Goal: Information Seeking & Learning: Check status

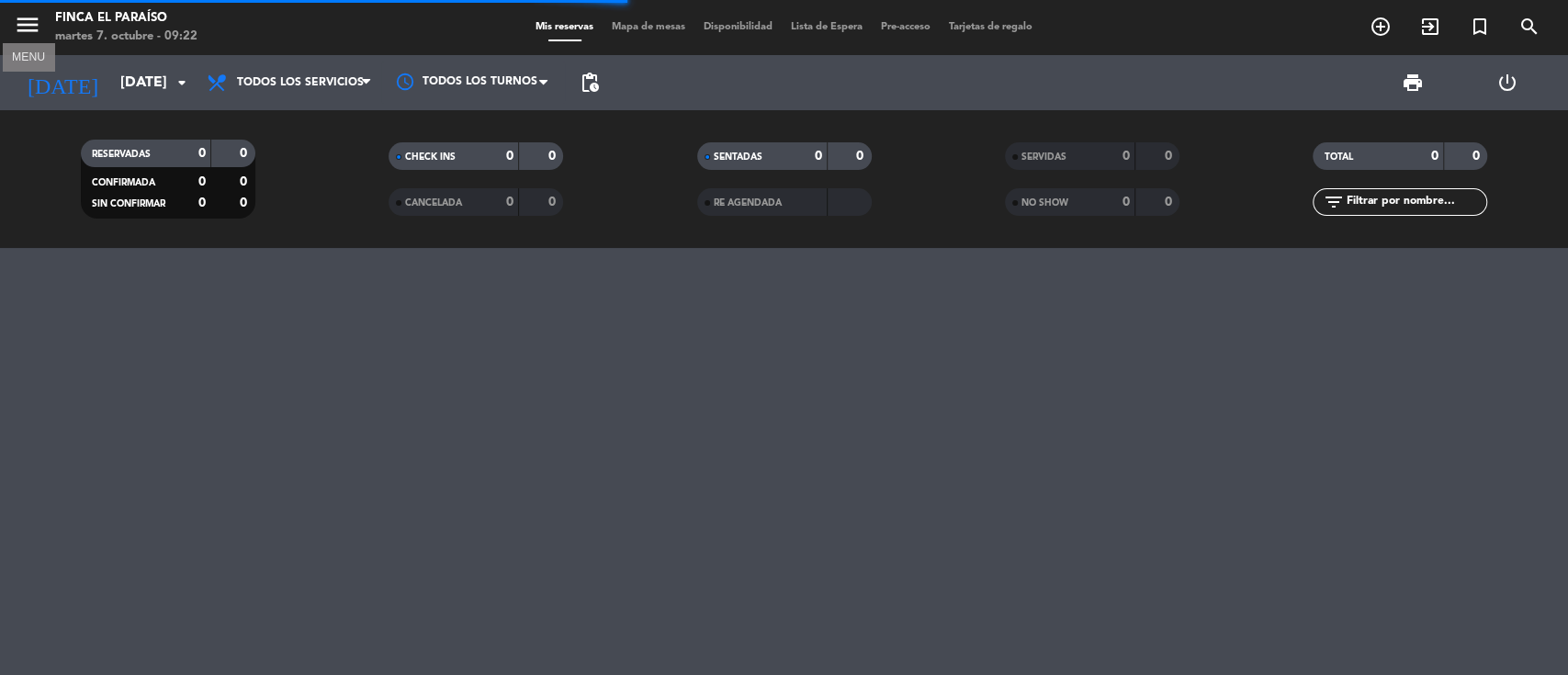
click at [27, 41] on button "menu" at bounding box center [27, 27] width 28 height 34
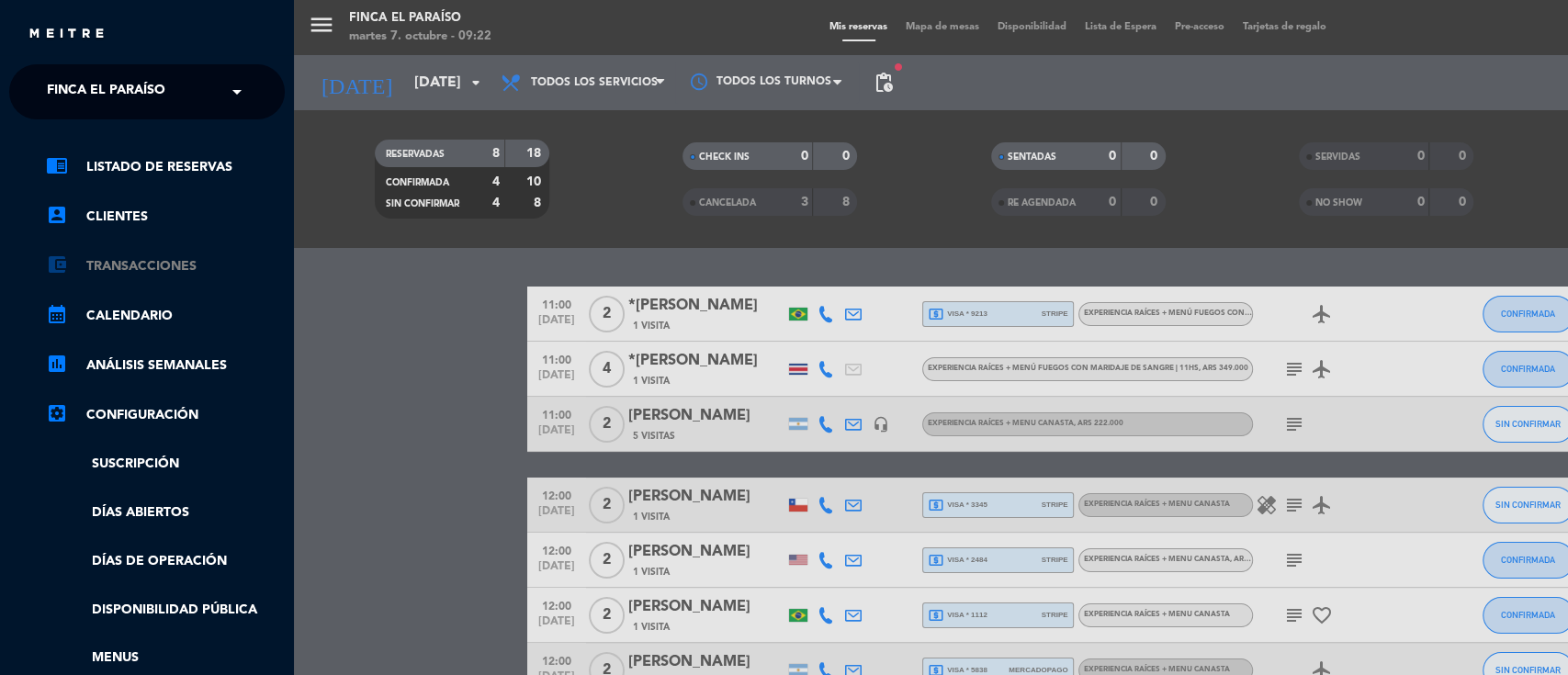
click at [144, 262] on link "account_balance_wallet Transacciones" at bounding box center [165, 266] width 239 height 22
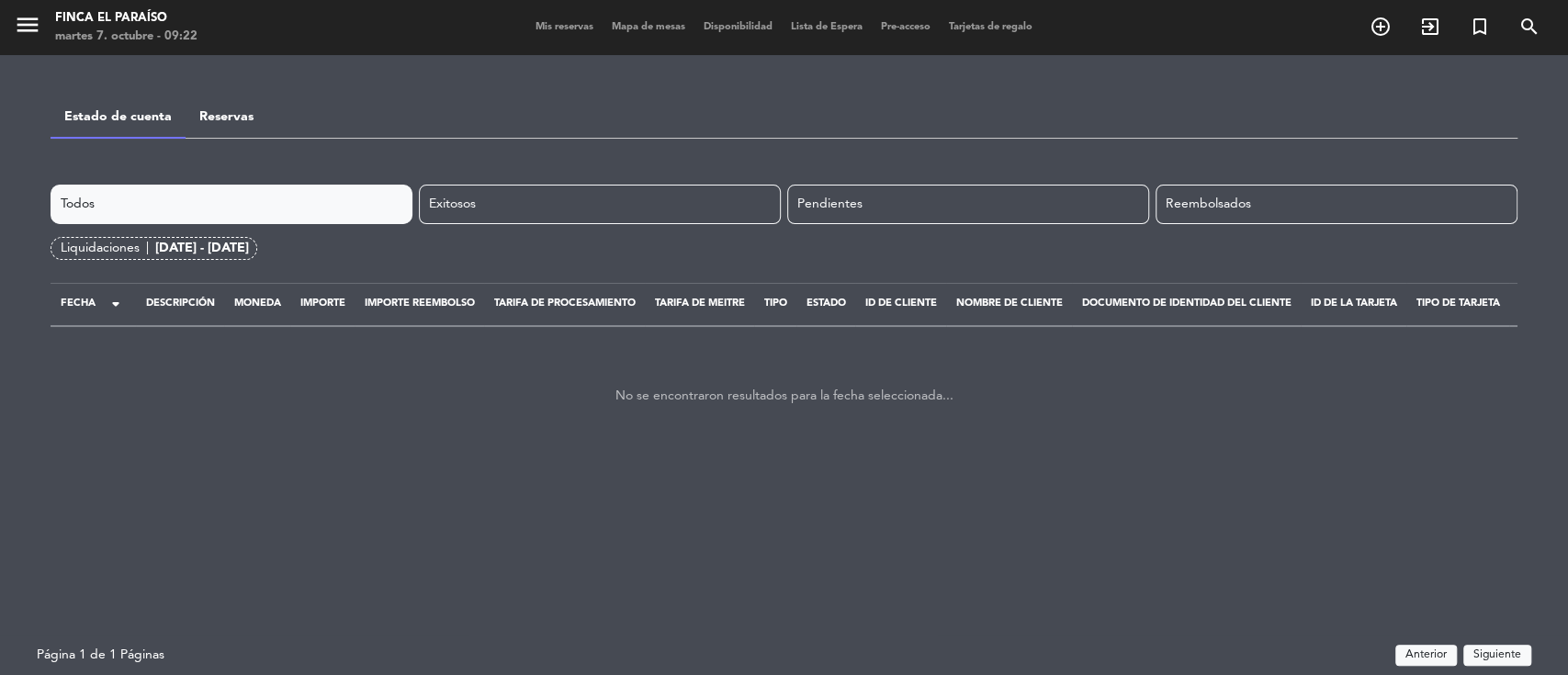
click at [231, 249] on div "[DATE] - [DATE]" at bounding box center [203, 249] width 94 height 21
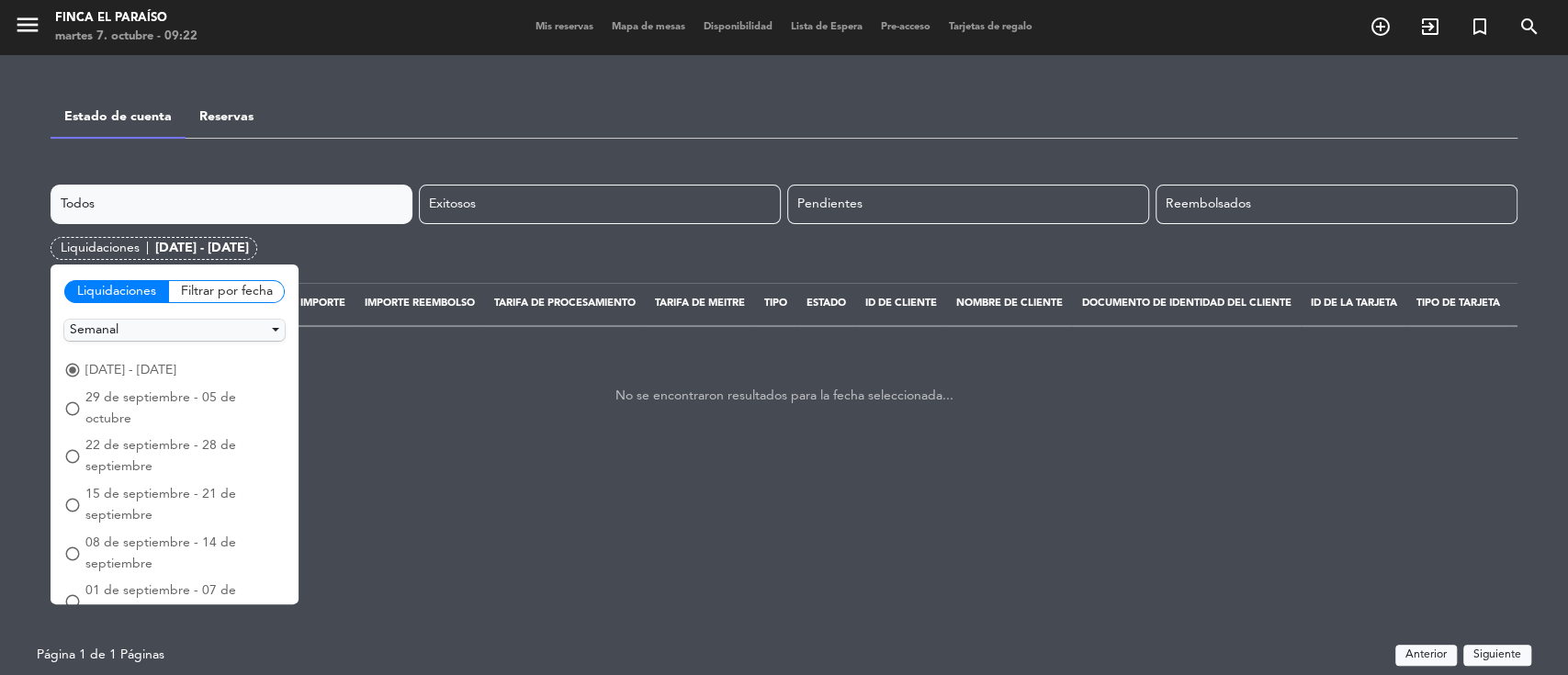
click at [104, 484] on span "15 de septiembre - 21 de septiembre" at bounding box center [185, 505] width 200 height 42
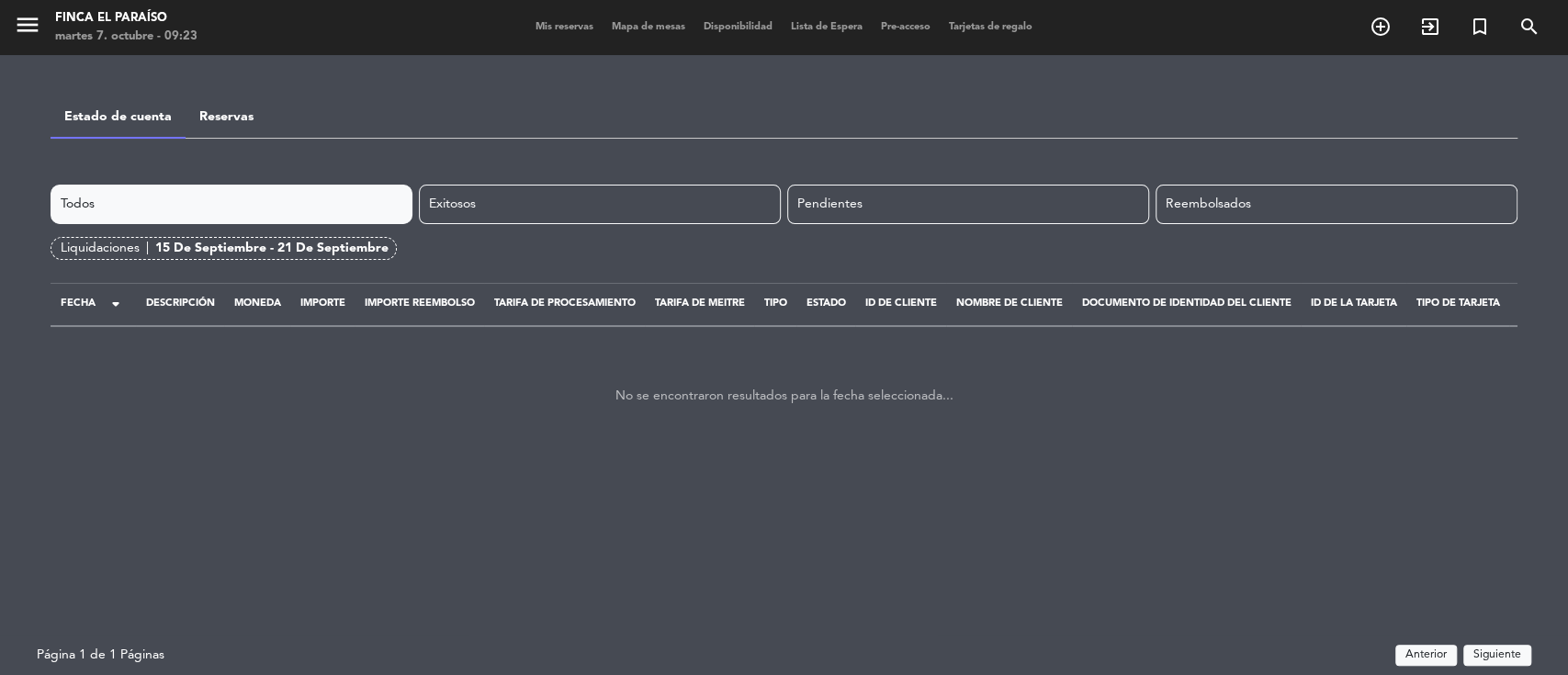
click at [231, 248] on div "15 de septiembre - 21 de septiembre" at bounding box center [272, 249] width 233 height 21
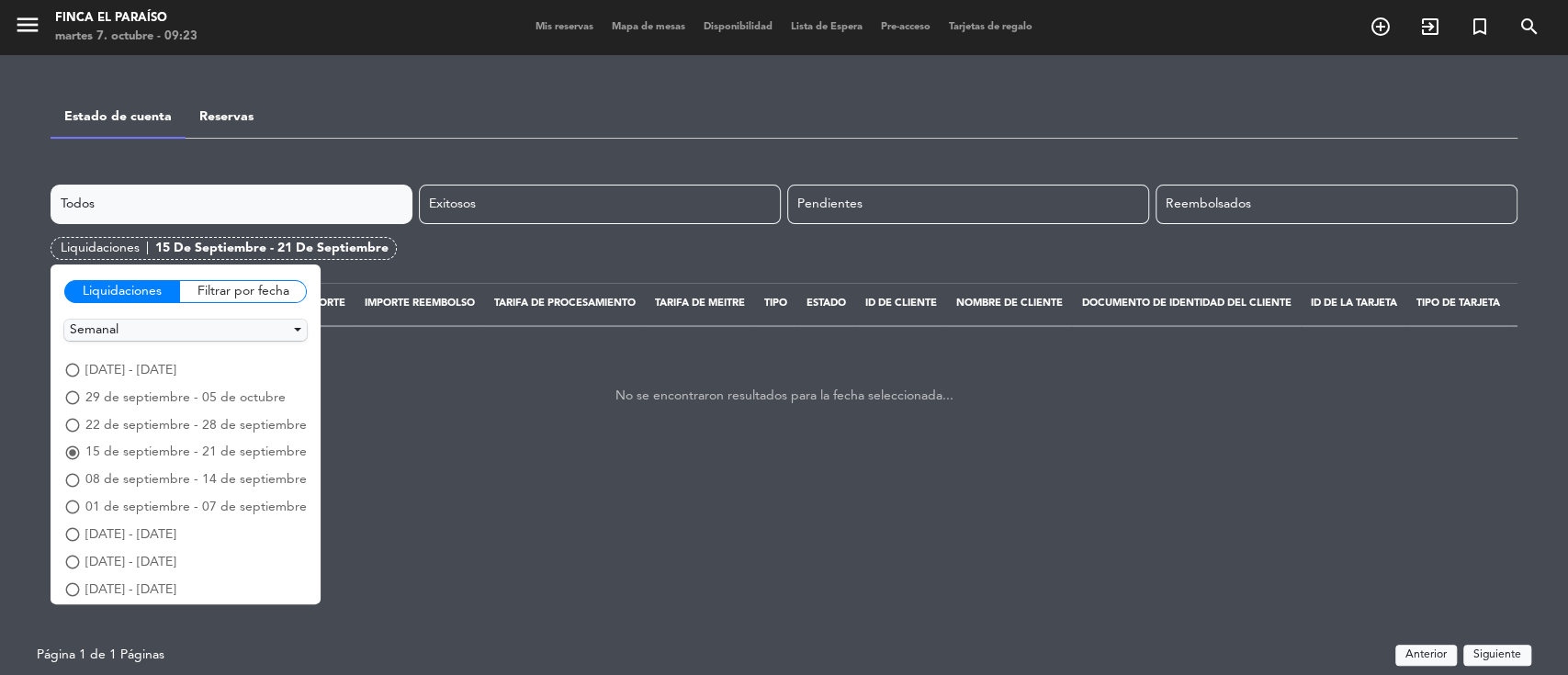
click at [122, 422] on span "22 de septiembre - 28 de septiembre" at bounding box center [196, 425] width 222 height 21
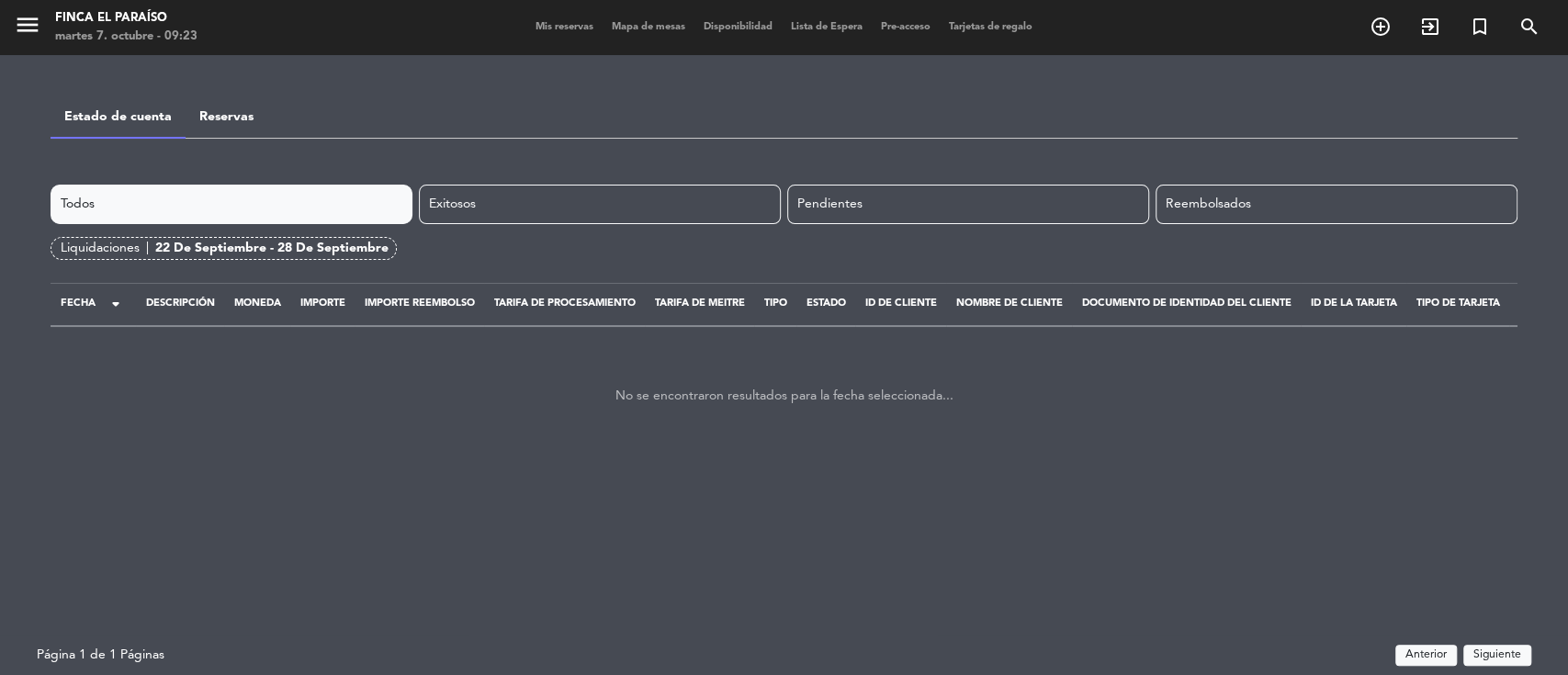
click at [335, 248] on div "22 de septiembre - 28 de septiembre" at bounding box center [272, 249] width 233 height 21
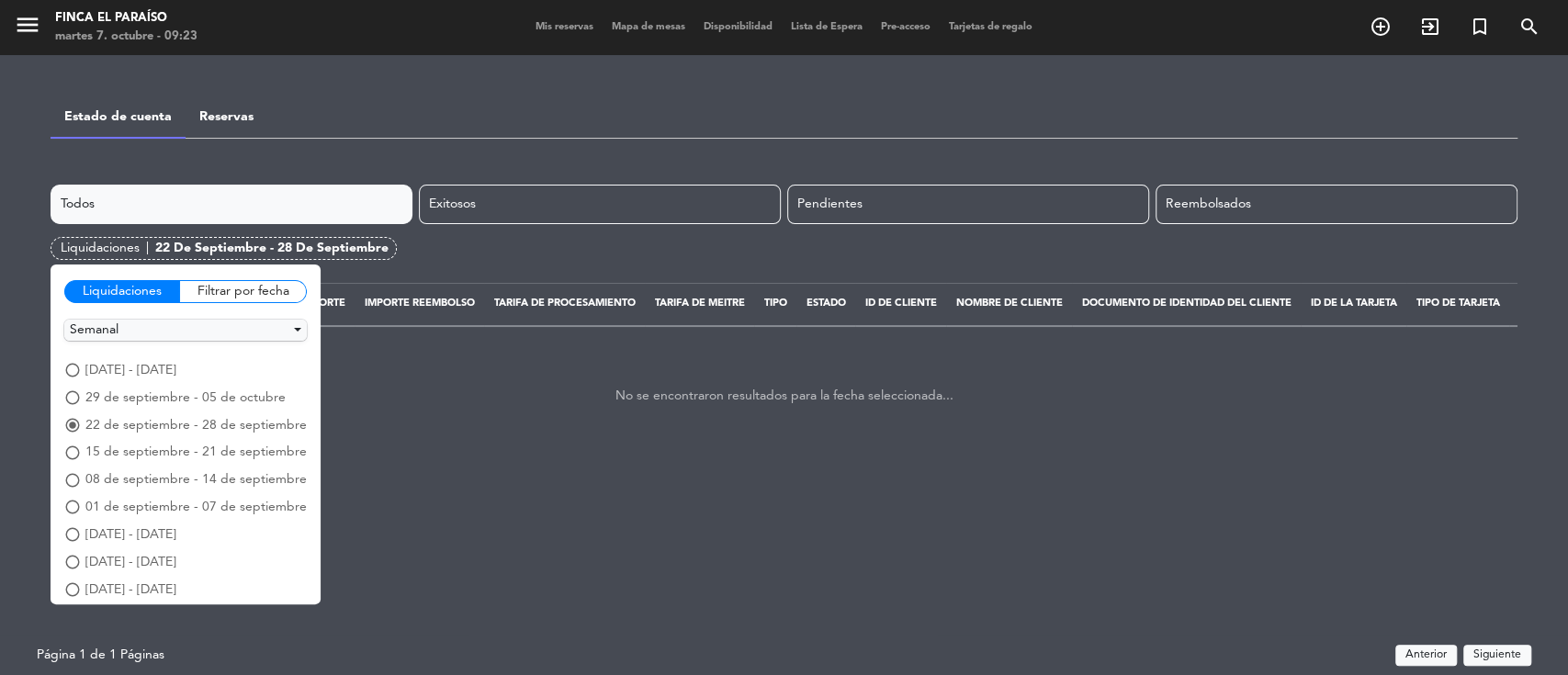
click at [142, 399] on span "29 de septiembre - 05 de octubre" at bounding box center [185, 398] width 201 height 21
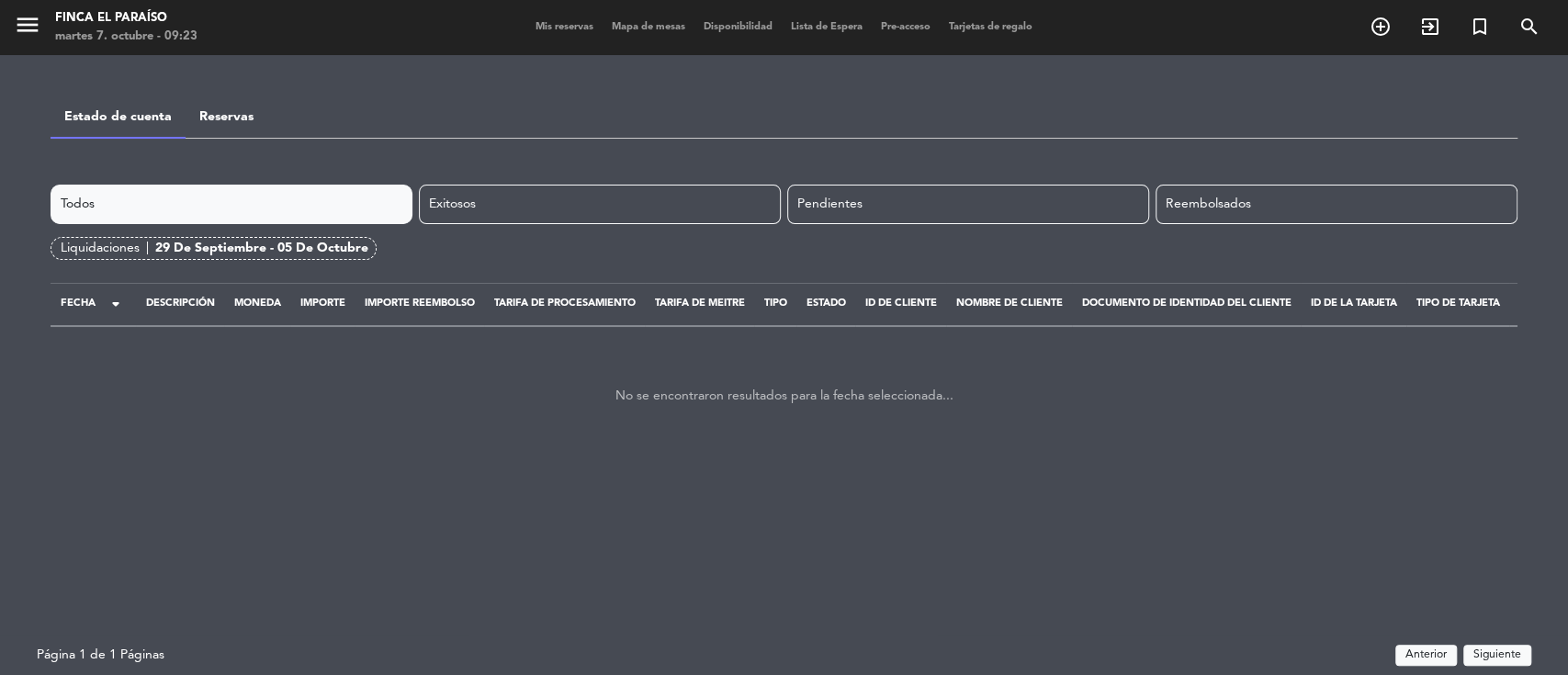
click at [246, 247] on div "29 de septiembre - 05 de octubre" at bounding box center [262, 249] width 213 height 21
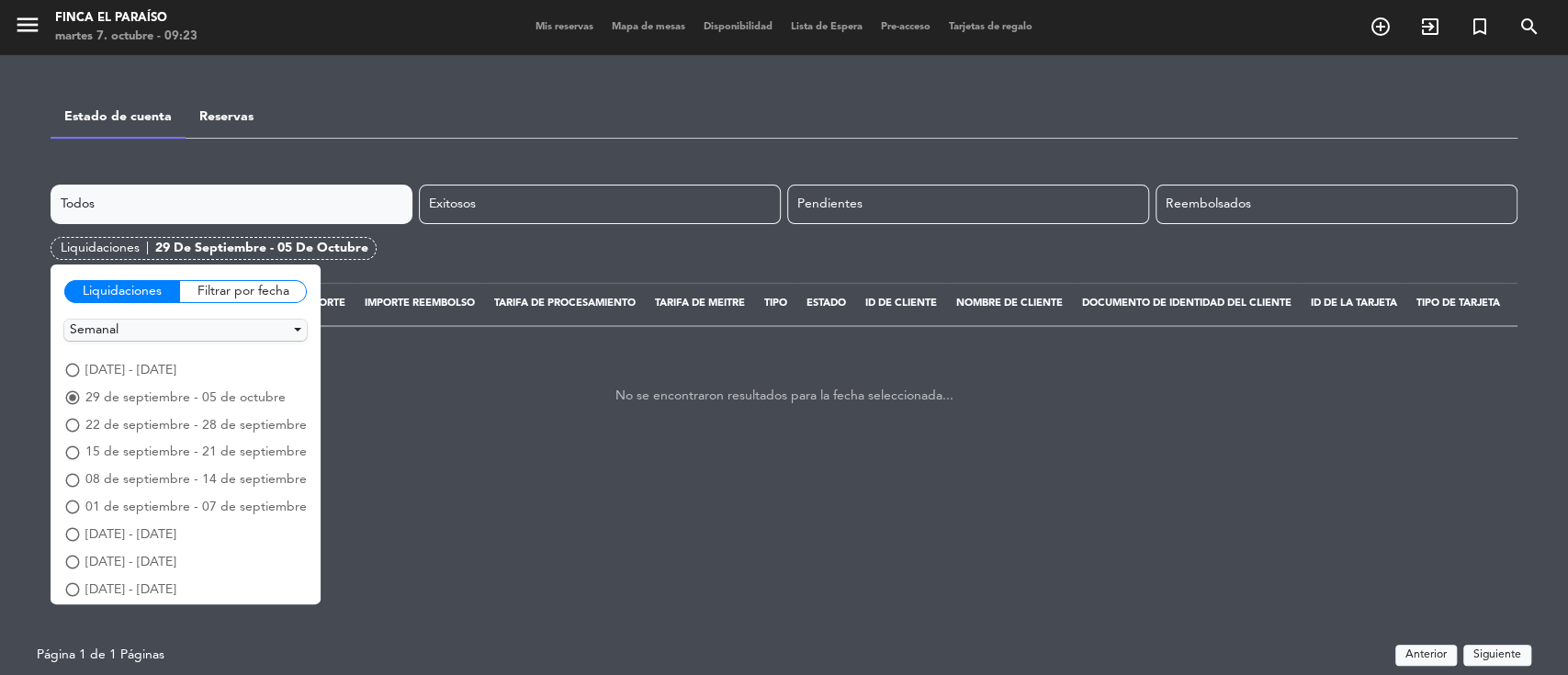
click at [160, 365] on span "[DATE] - [DATE]" at bounding box center [131, 371] width 91 height 21
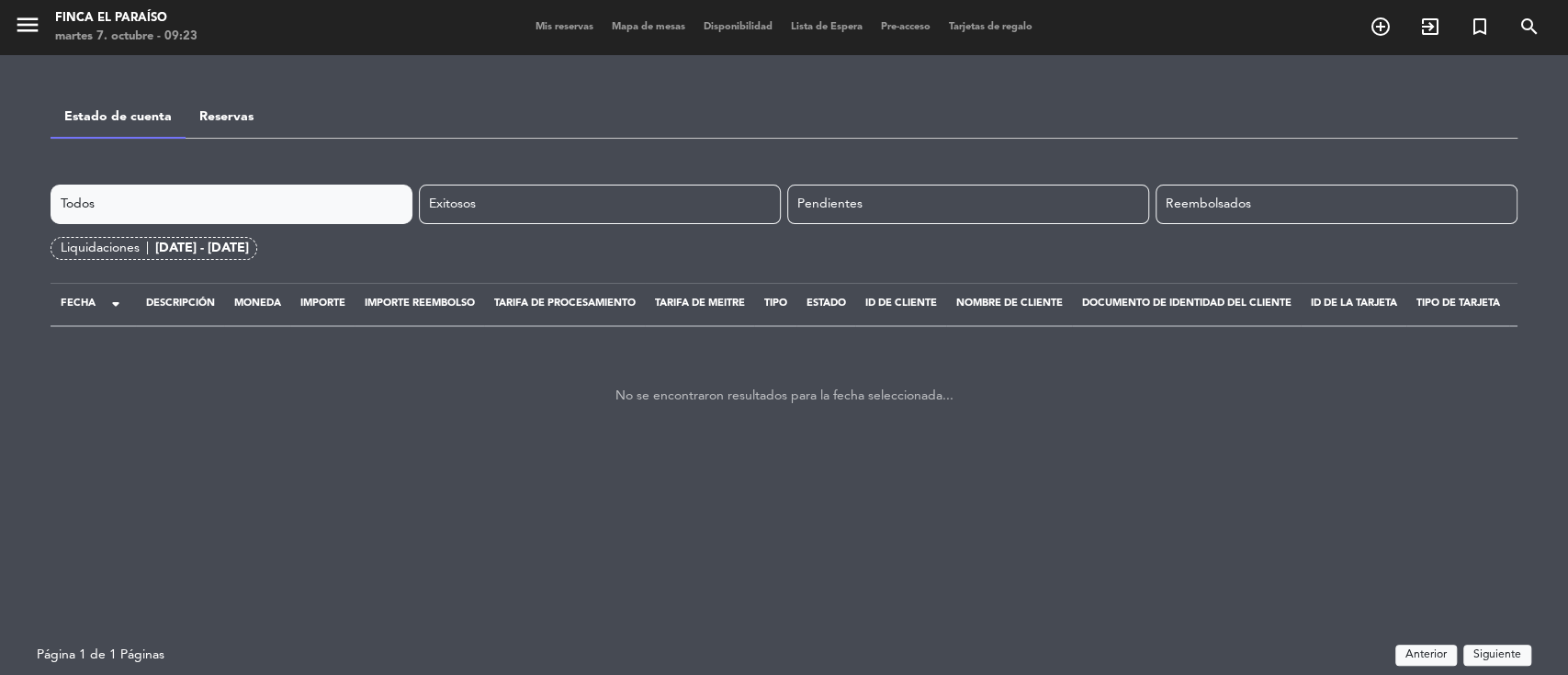
click at [249, 253] on div "[DATE] - [DATE]" at bounding box center [203, 249] width 94 height 21
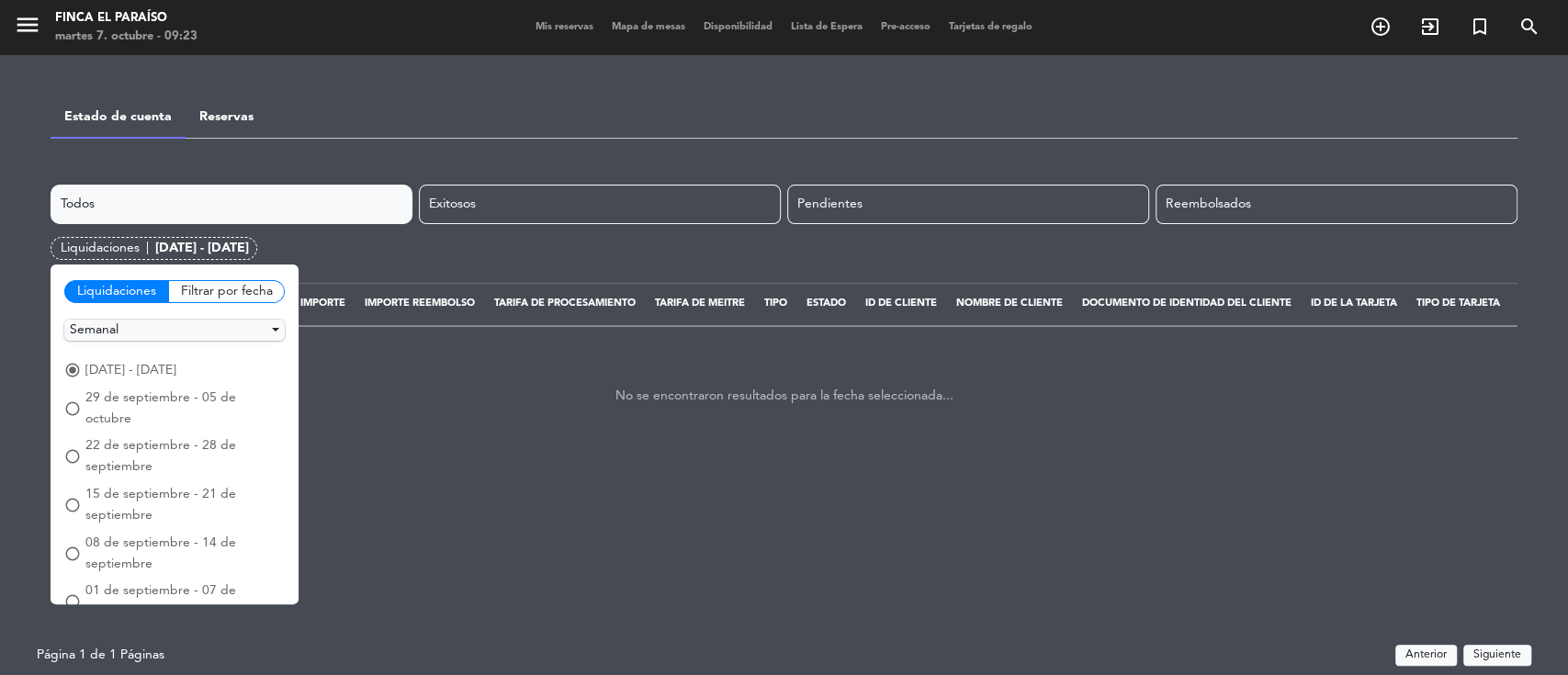
click at [112, 395] on span "29 de septiembre - 05 de octubre" at bounding box center [185, 409] width 200 height 42
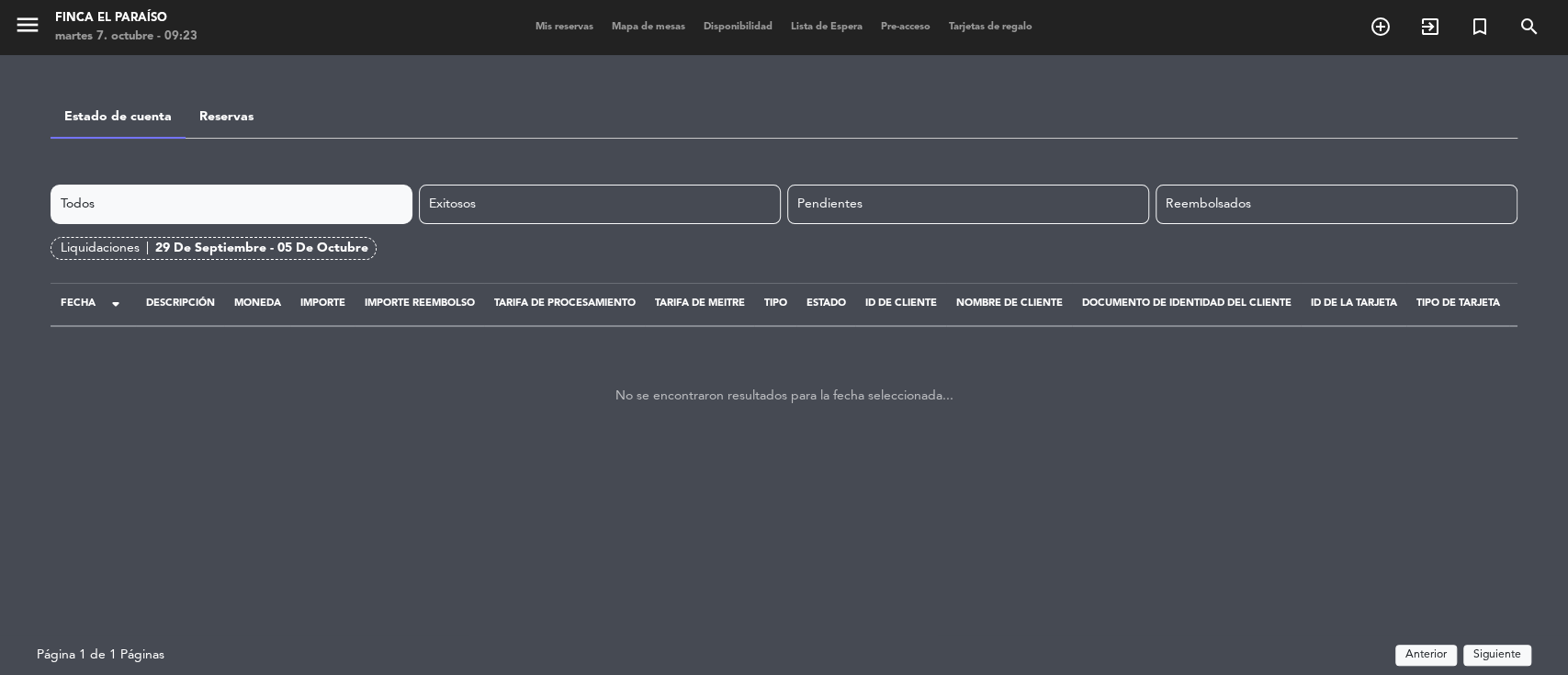
click at [221, 245] on div "29 de septiembre - 05 de octubre" at bounding box center [262, 249] width 213 height 21
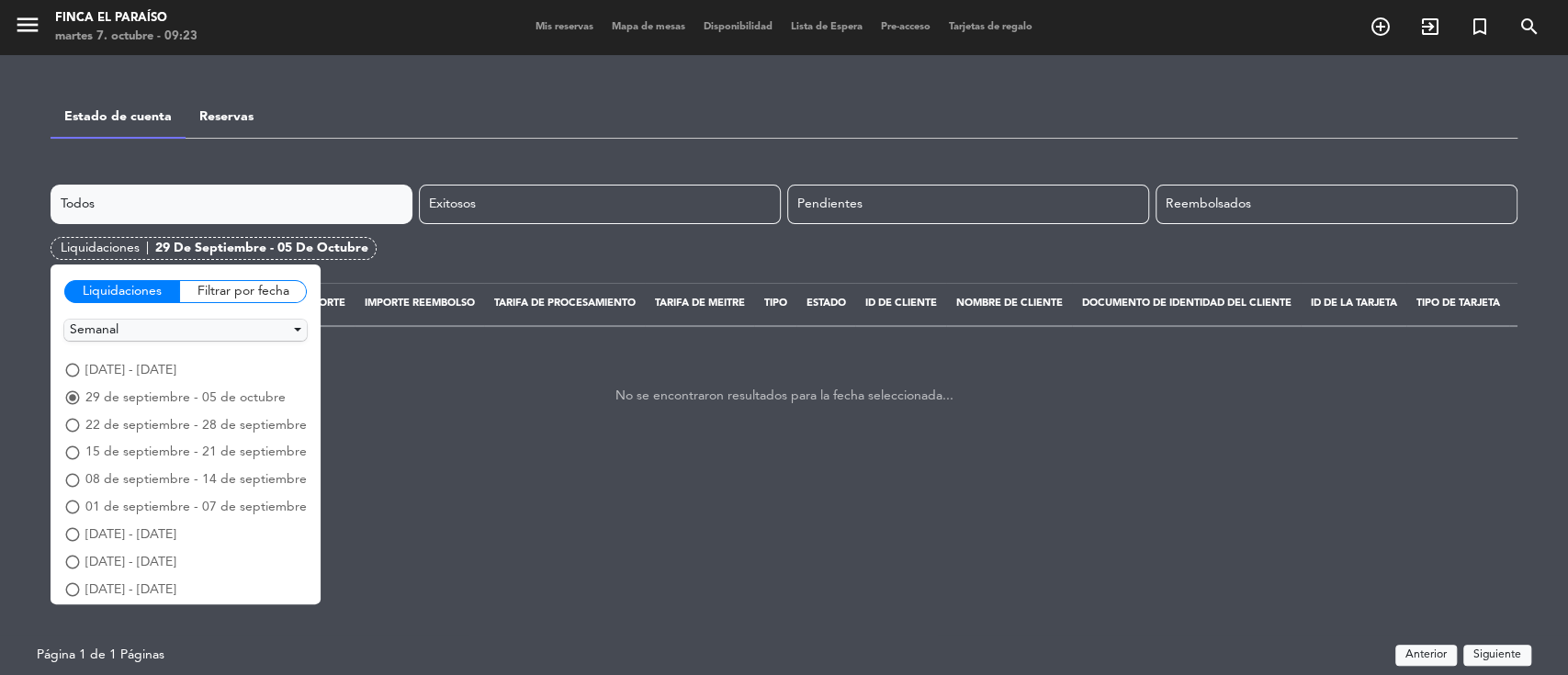
click at [103, 373] on span "[DATE] - [DATE]" at bounding box center [131, 371] width 91 height 21
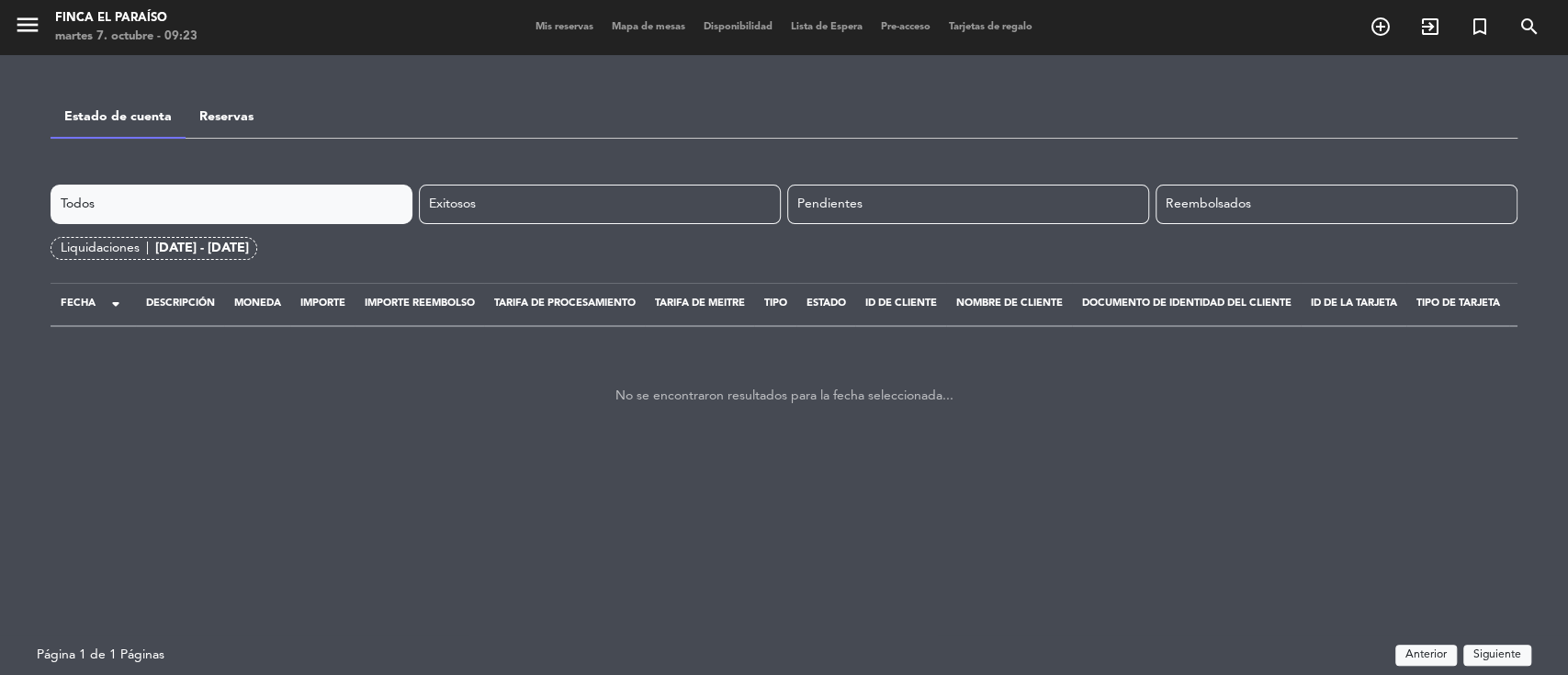
click at [249, 243] on div "[DATE] - [DATE]" at bounding box center [203, 249] width 94 height 21
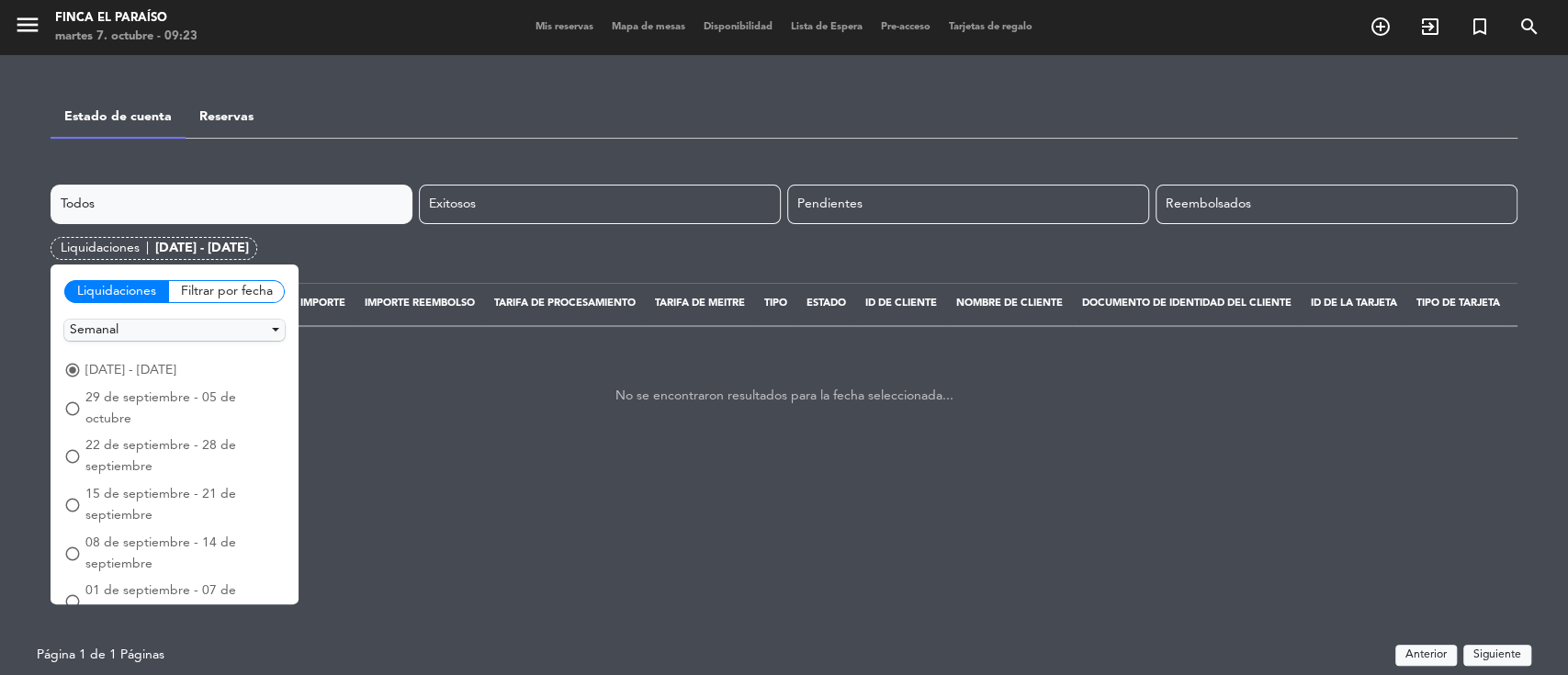
click at [111, 395] on span "29 de septiembre - 05 de octubre" at bounding box center [185, 409] width 200 height 42
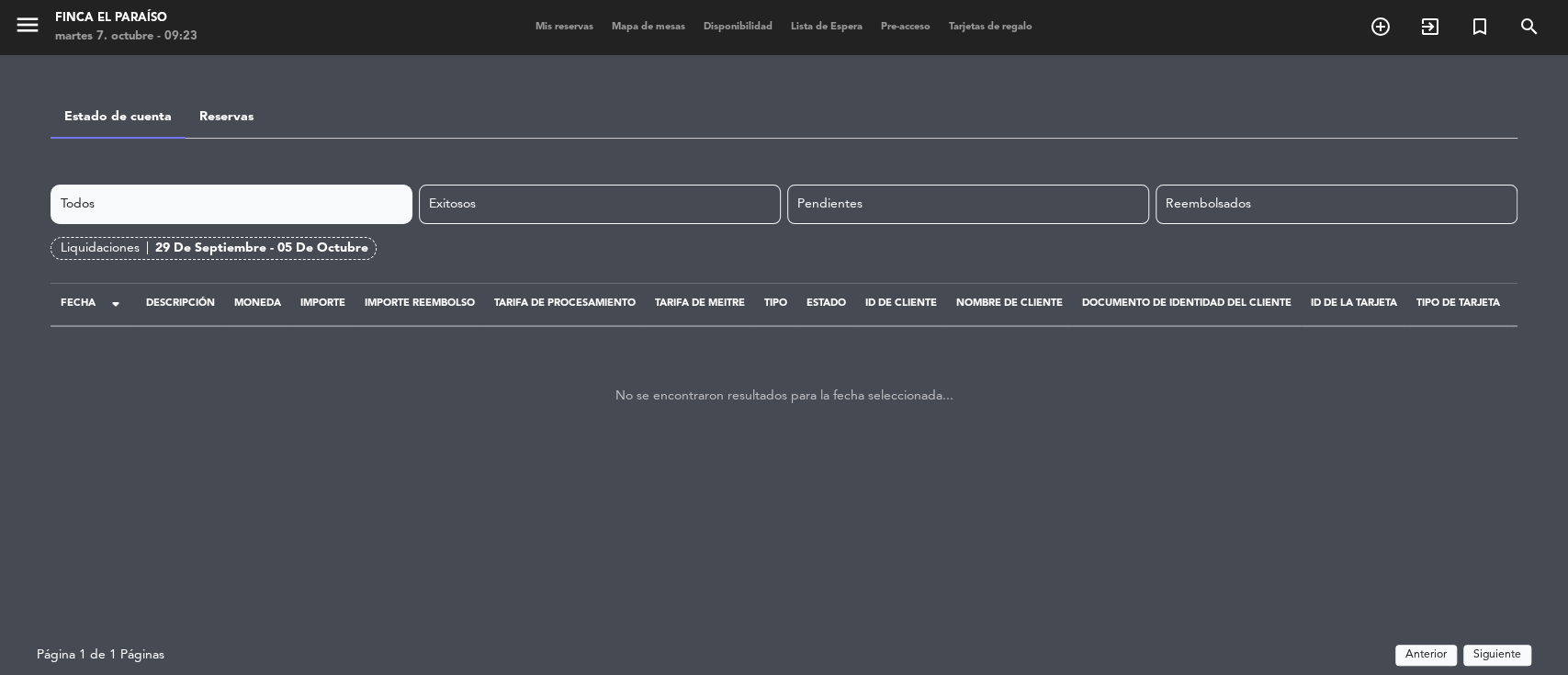
click at [236, 252] on div "29 de septiembre - 05 de octubre" at bounding box center [262, 249] width 213 height 21
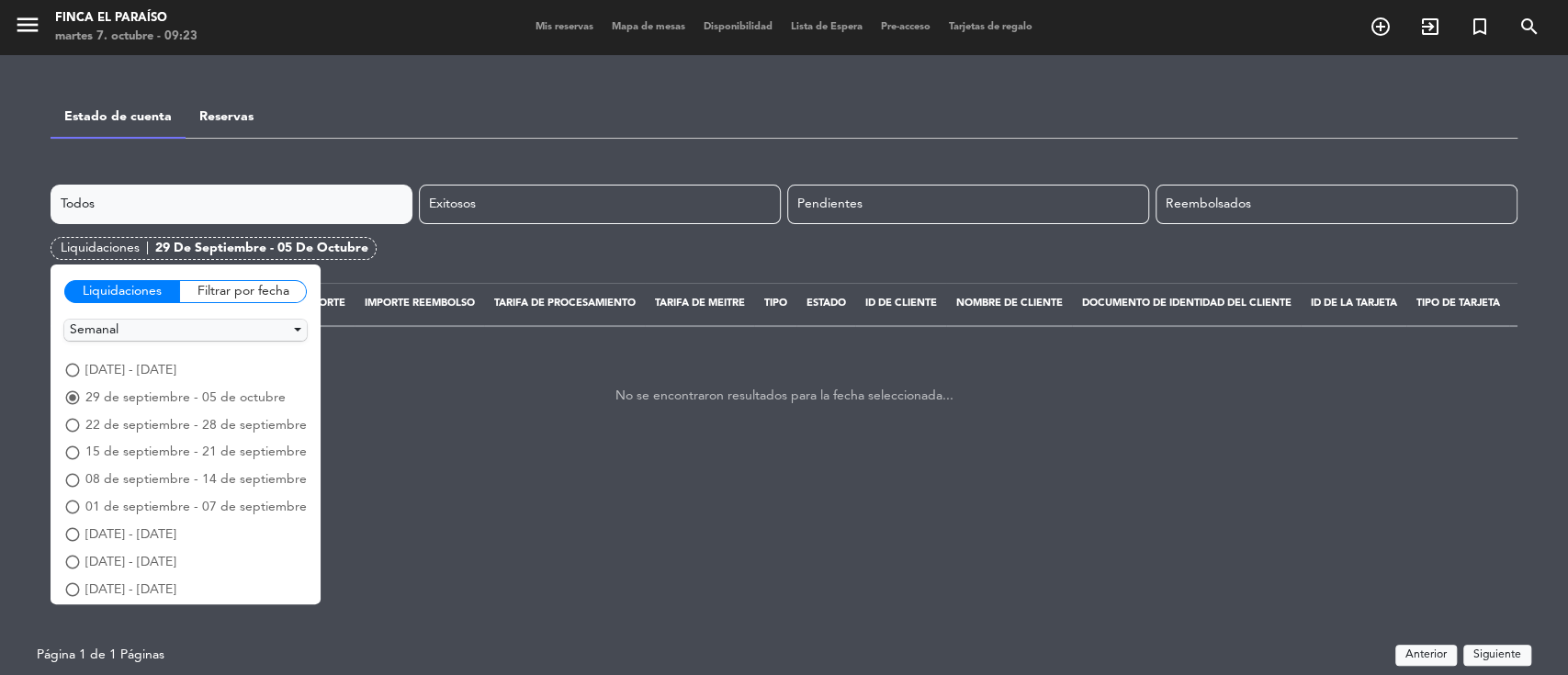
click at [105, 422] on span "22 de septiembre - 28 de septiembre" at bounding box center [196, 425] width 222 height 21
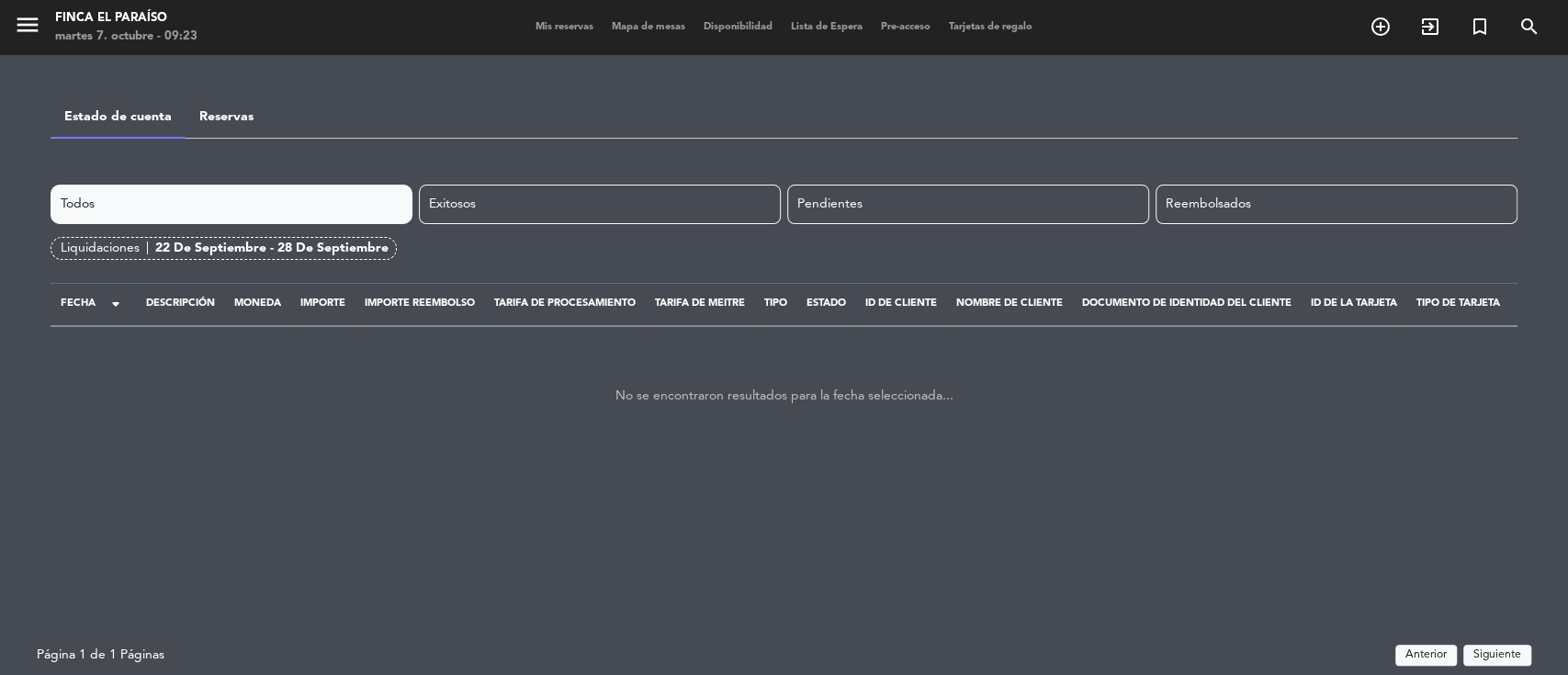
click at [294, 254] on div "22 de septiembre - 28 de septiembre" at bounding box center [272, 249] width 233 height 21
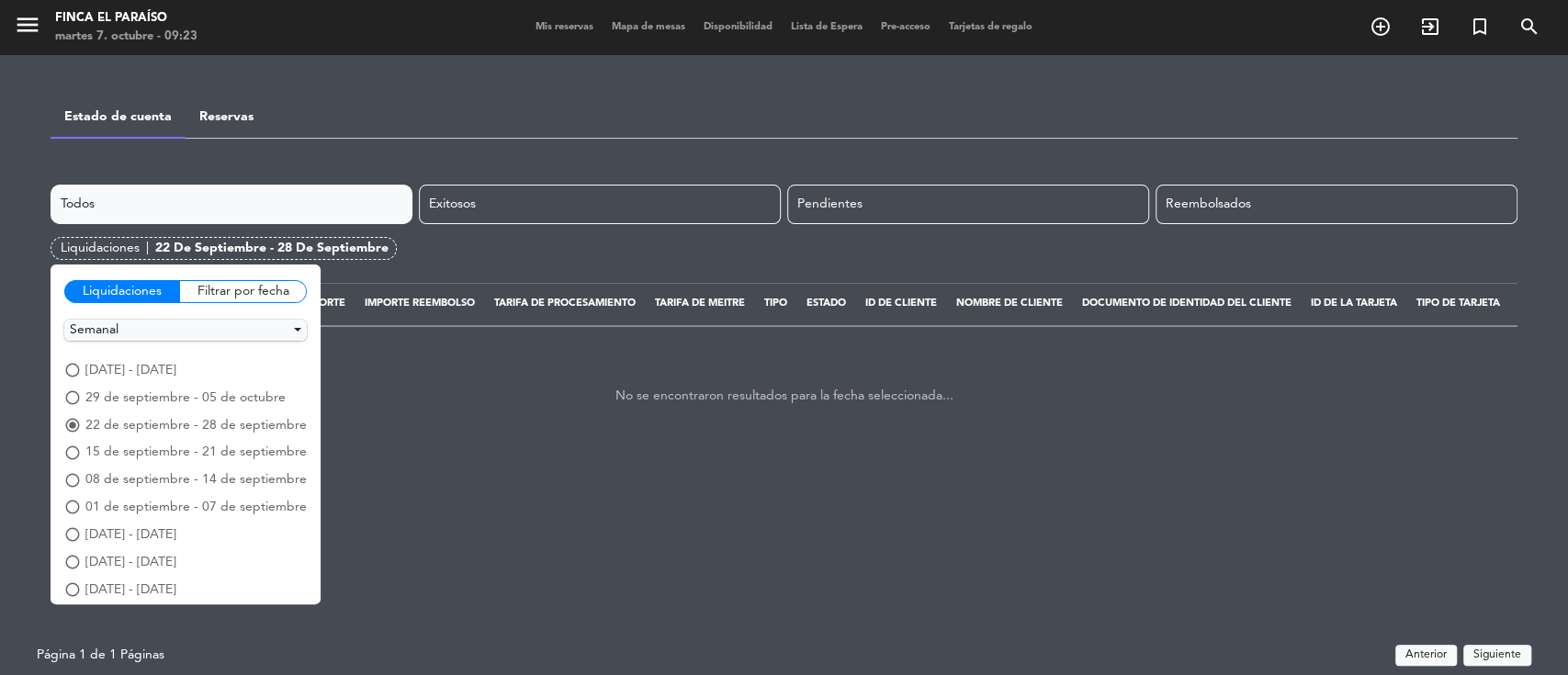
click at [150, 366] on span "[DATE] - [DATE]" at bounding box center [131, 371] width 91 height 21
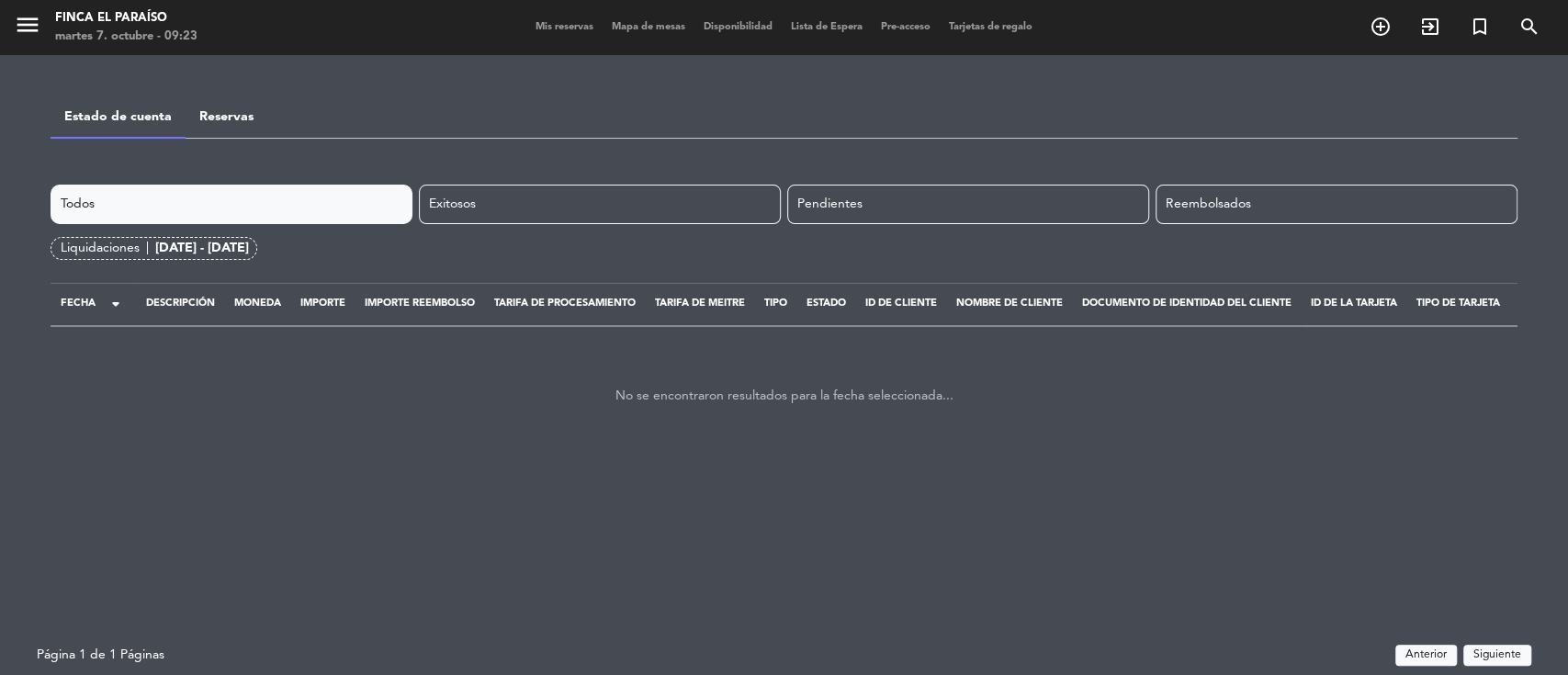
click at [181, 253] on div "[DATE] - [DATE]" at bounding box center [203, 249] width 94 height 21
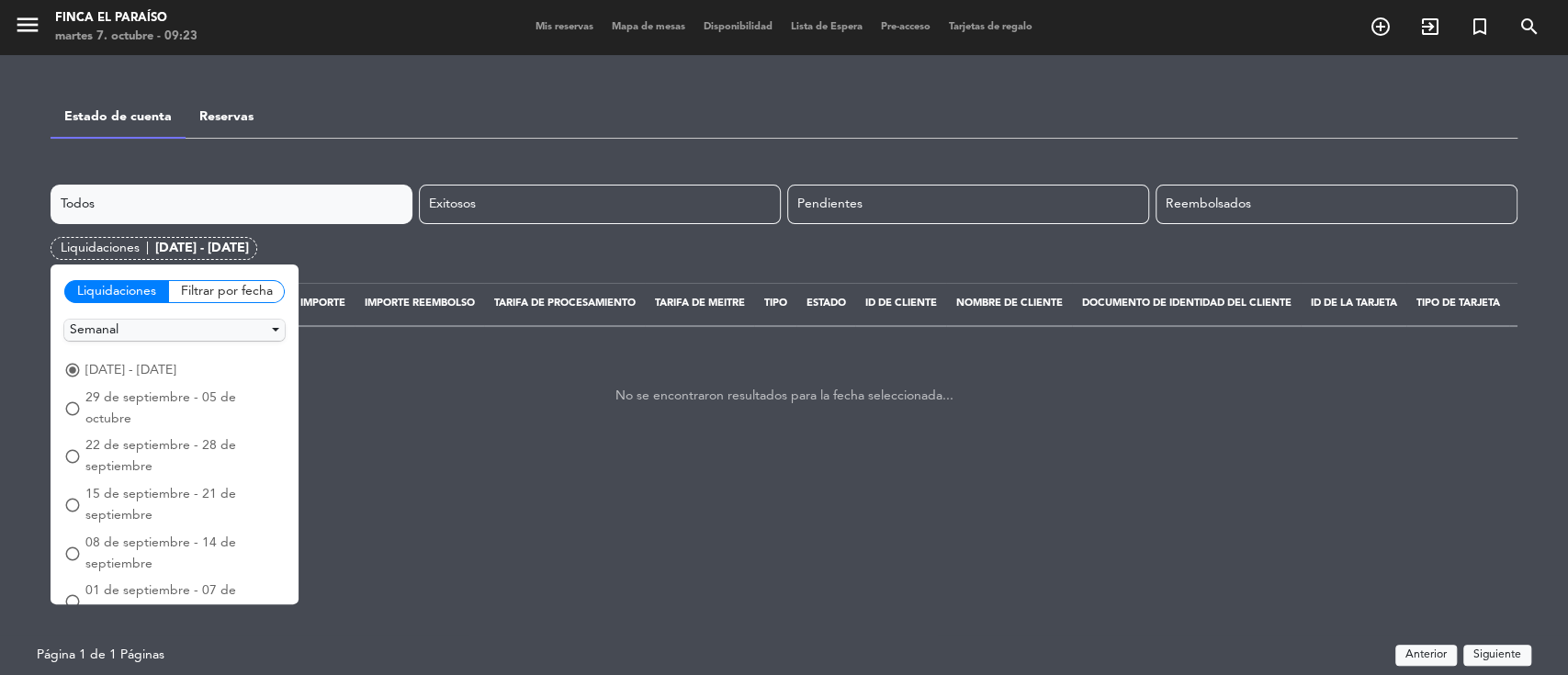
click at [792, 376] on div "No se encontraron resultados para la fecha seleccionada..." at bounding box center [784, 397] width 1467 height 113
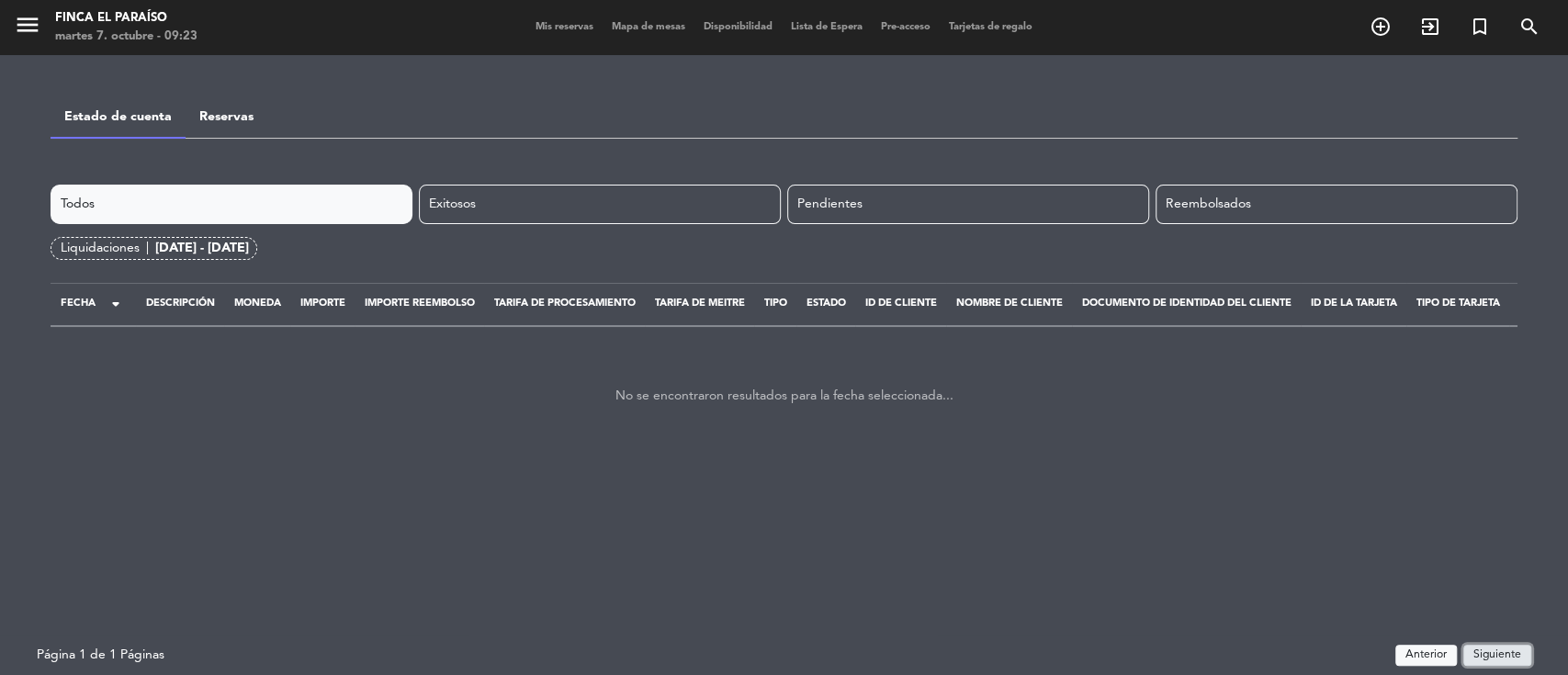
click at [1503, 648] on button "Siguiente" at bounding box center [1497, 655] width 68 height 21
click at [229, 120] on link "Reservas" at bounding box center [227, 116] width 54 height 12
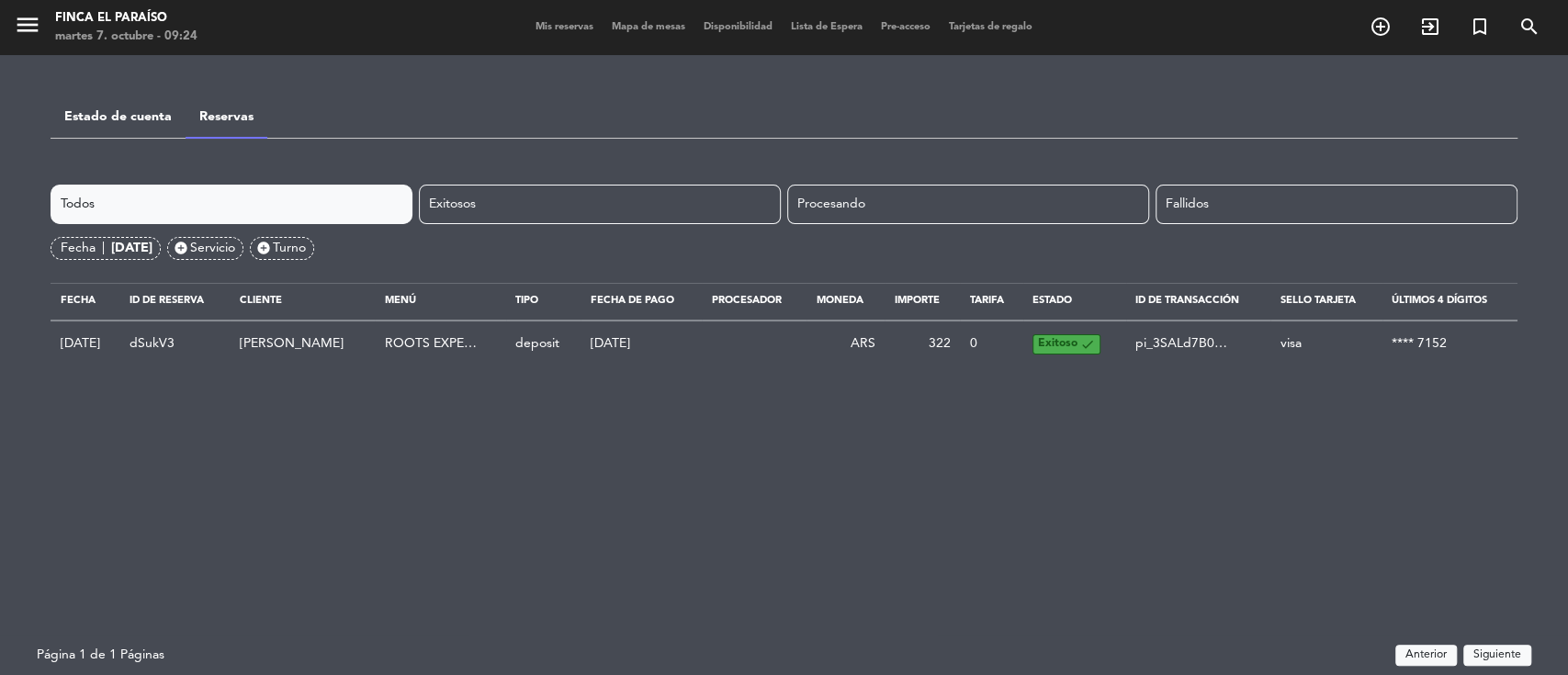
click at [153, 245] on div "[DATE]" at bounding box center [132, 249] width 41 height 21
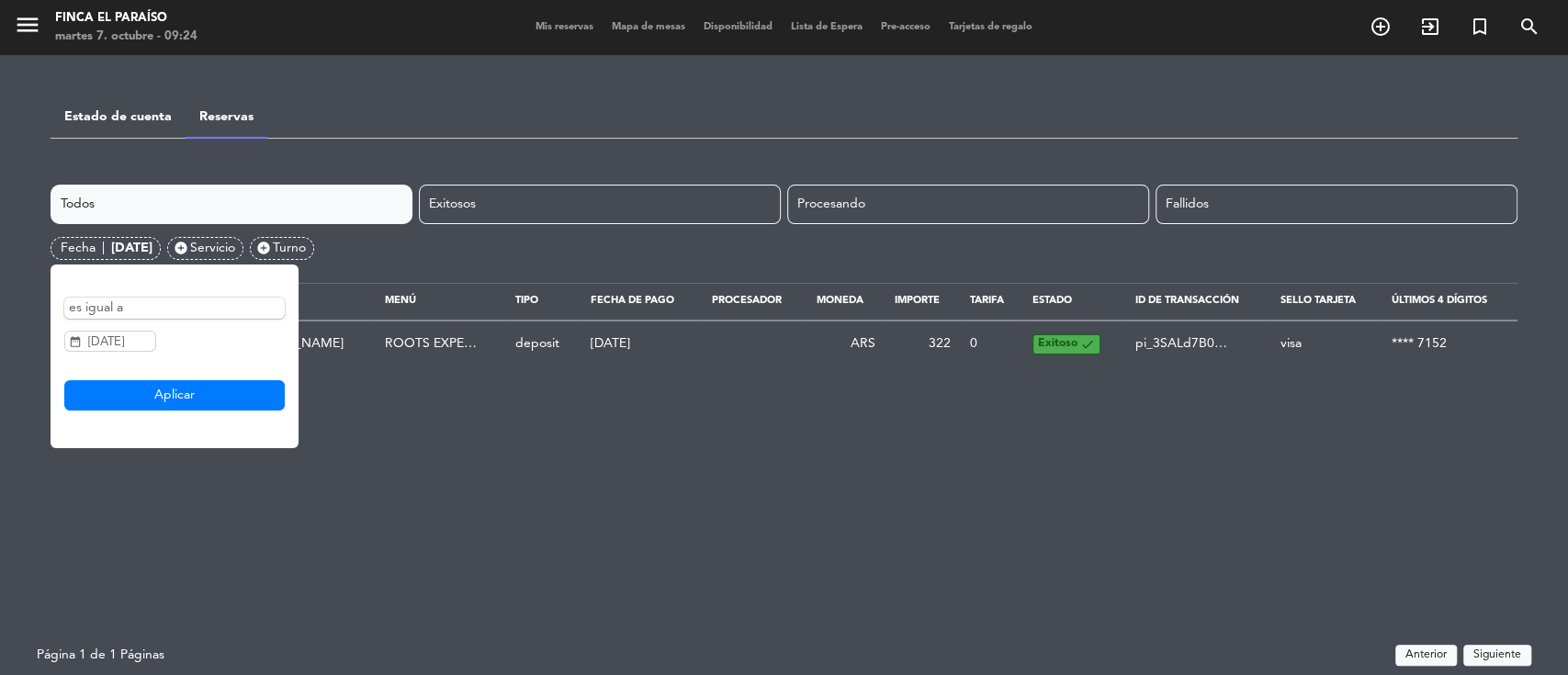
click at [112, 317] on div "es igual a date_range [DATE] [DATE] Aplicar" at bounding box center [175, 354] width 221 height 113
click at [117, 337] on input "[DATE]" at bounding box center [110, 341] width 92 height 21
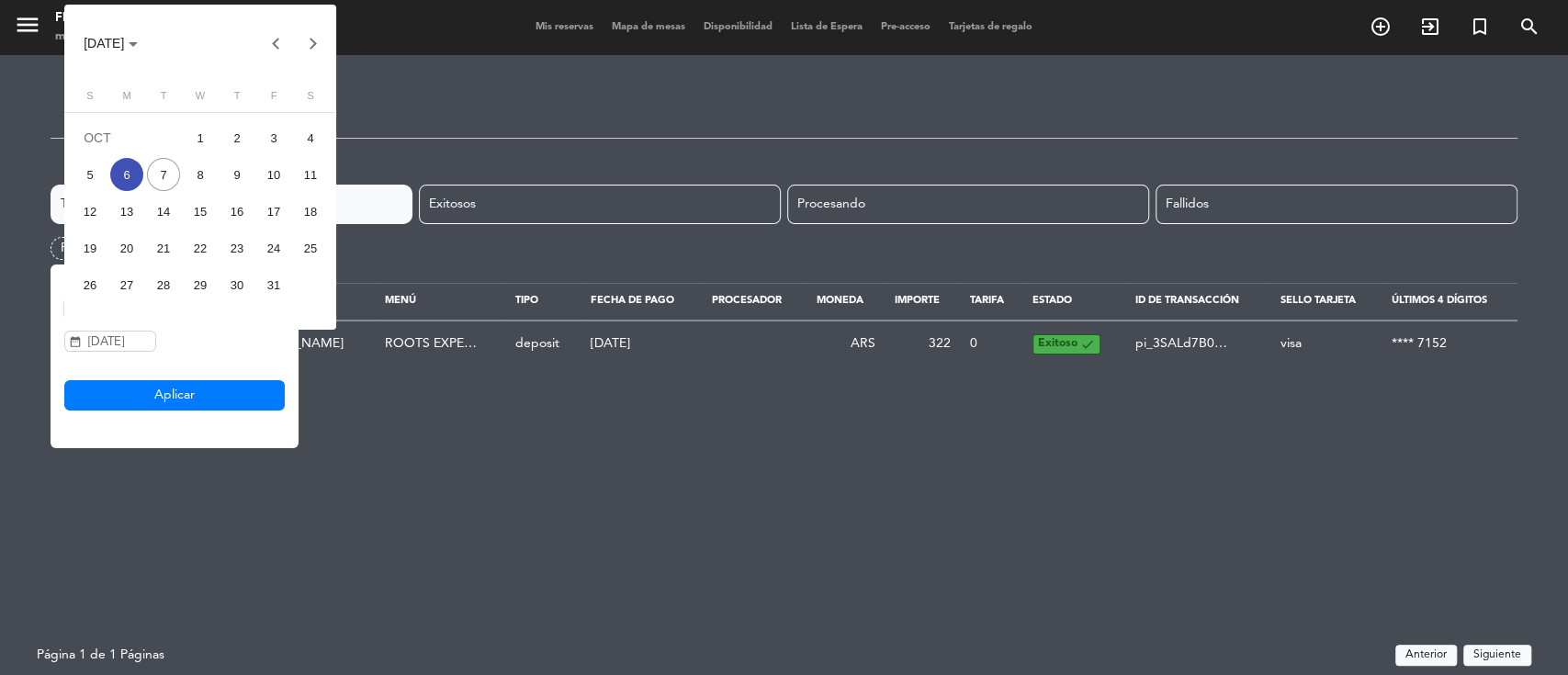
click at [285, 48] on button "Previous month" at bounding box center [277, 43] width 36 height 36
click at [124, 246] on div "15" at bounding box center [127, 248] width 33 height 33
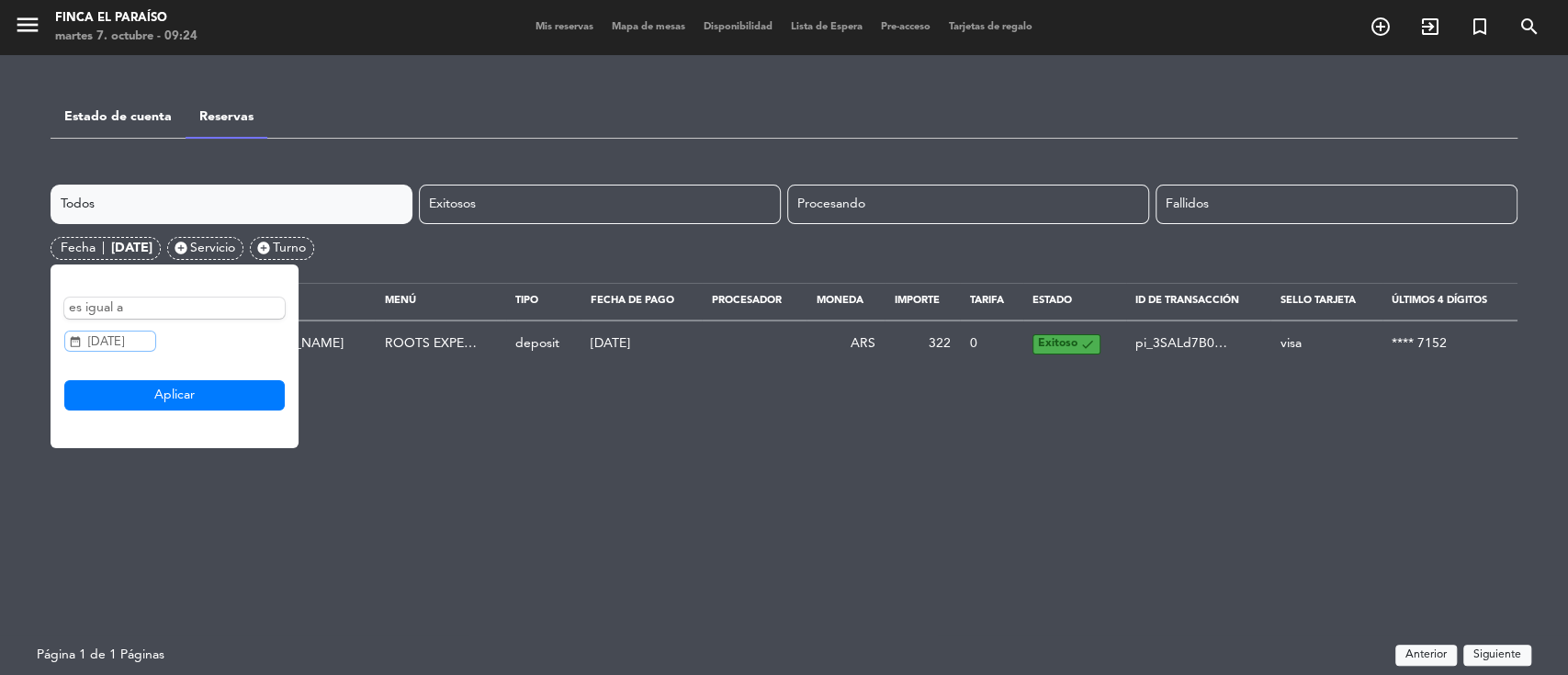
type input "[DATE]"
click at [244, 391] on button "Aplicar" at bounding box center [175, 396] width 221 height 32
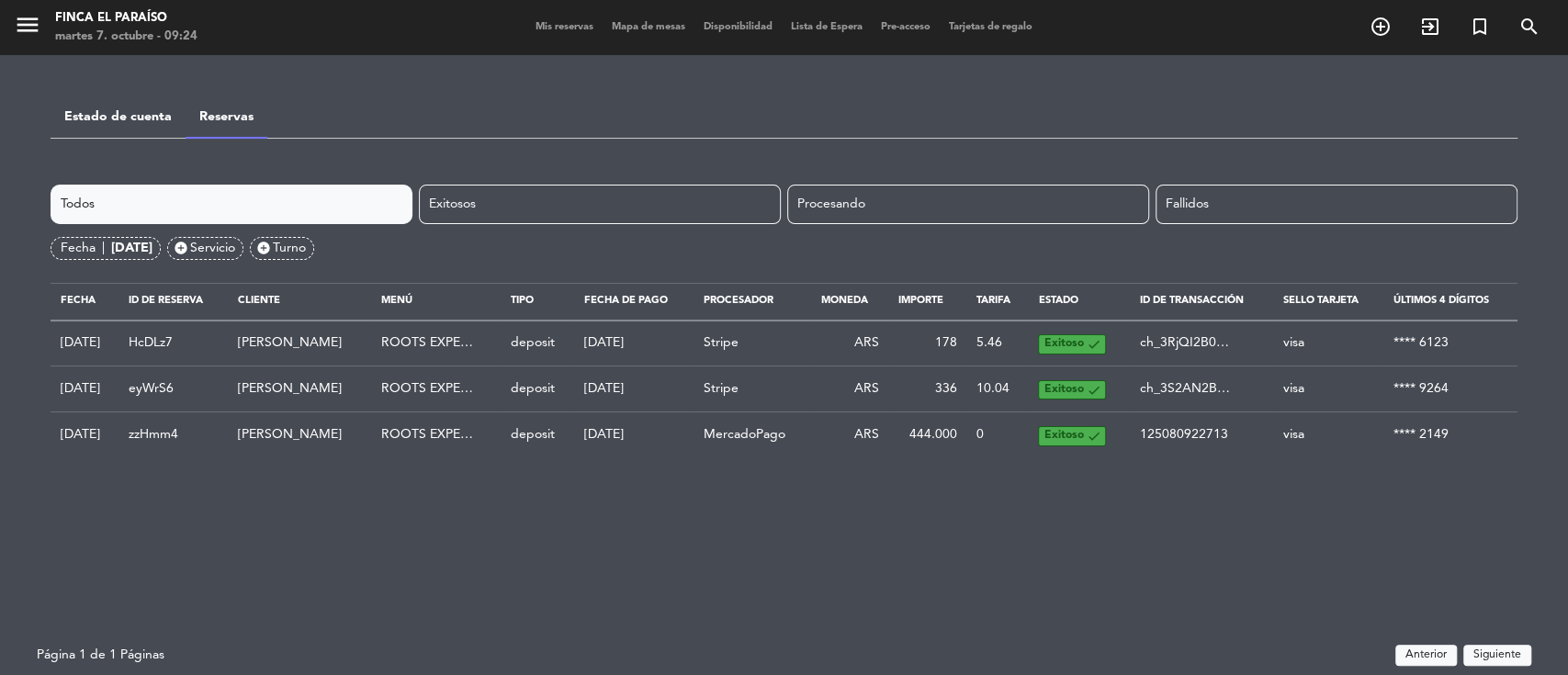
click at [235, 245] on span "Servicio" at bounding box center [212, 249] width 45 height 21
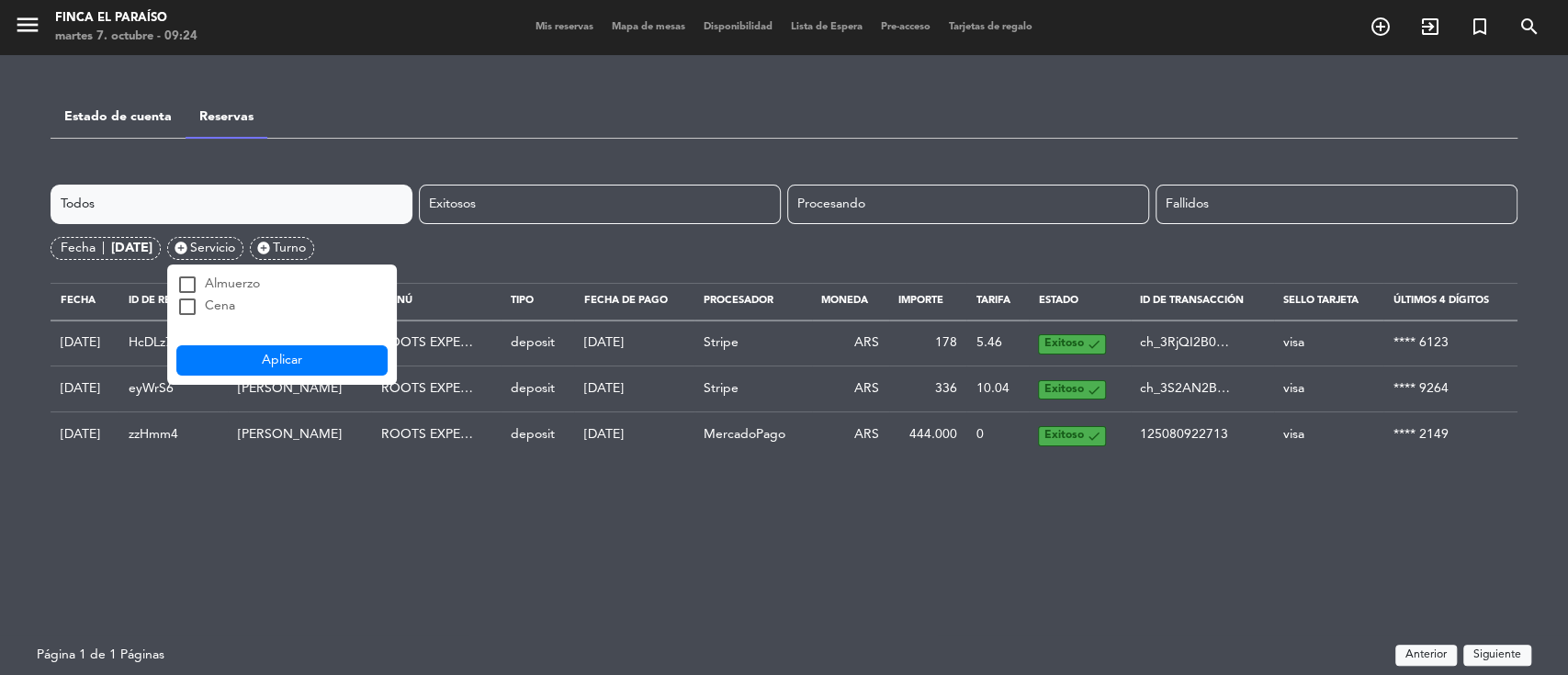
click at [303, 241] on span "Turno" at bounding box center [289, 249] width 33 height 21
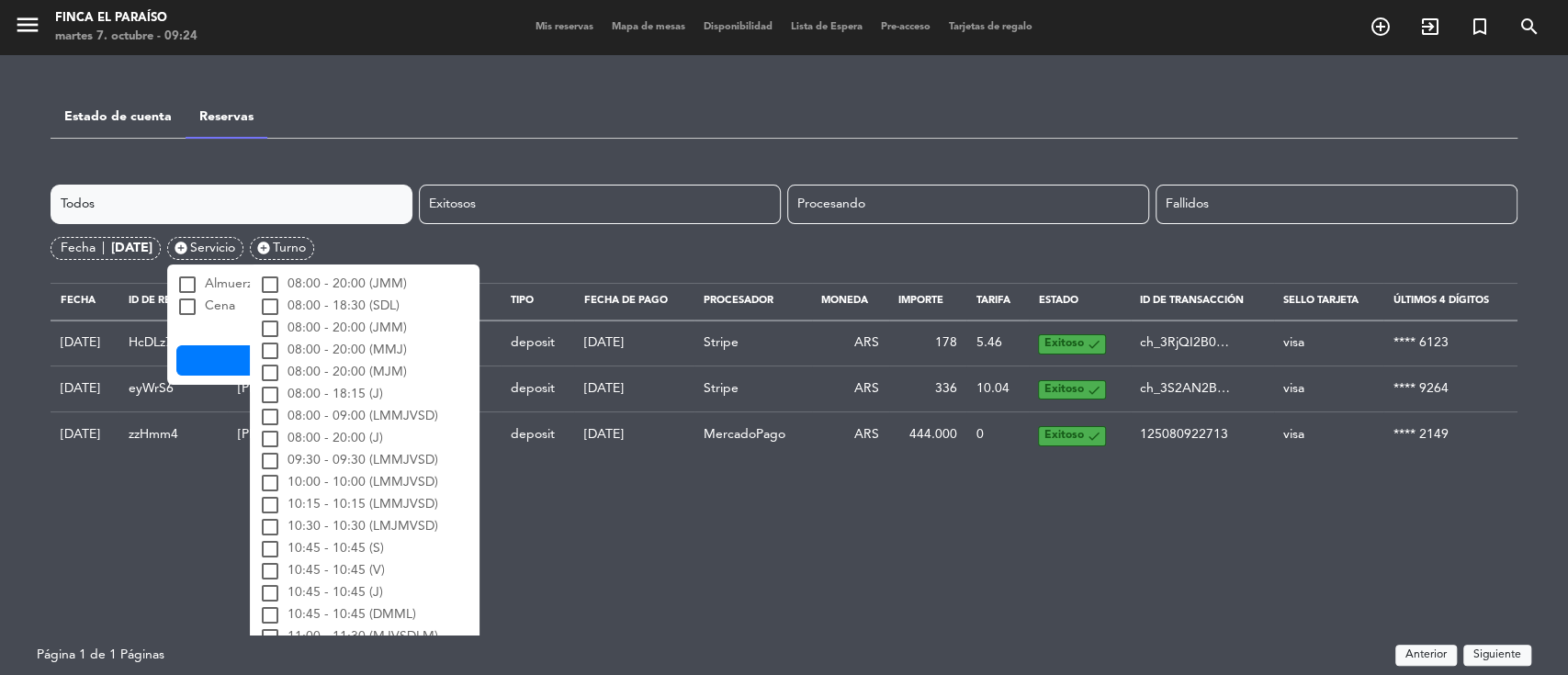
click at [153, 242] on div "[DATE]" at bounding box center [132, 249] width 41 height 21
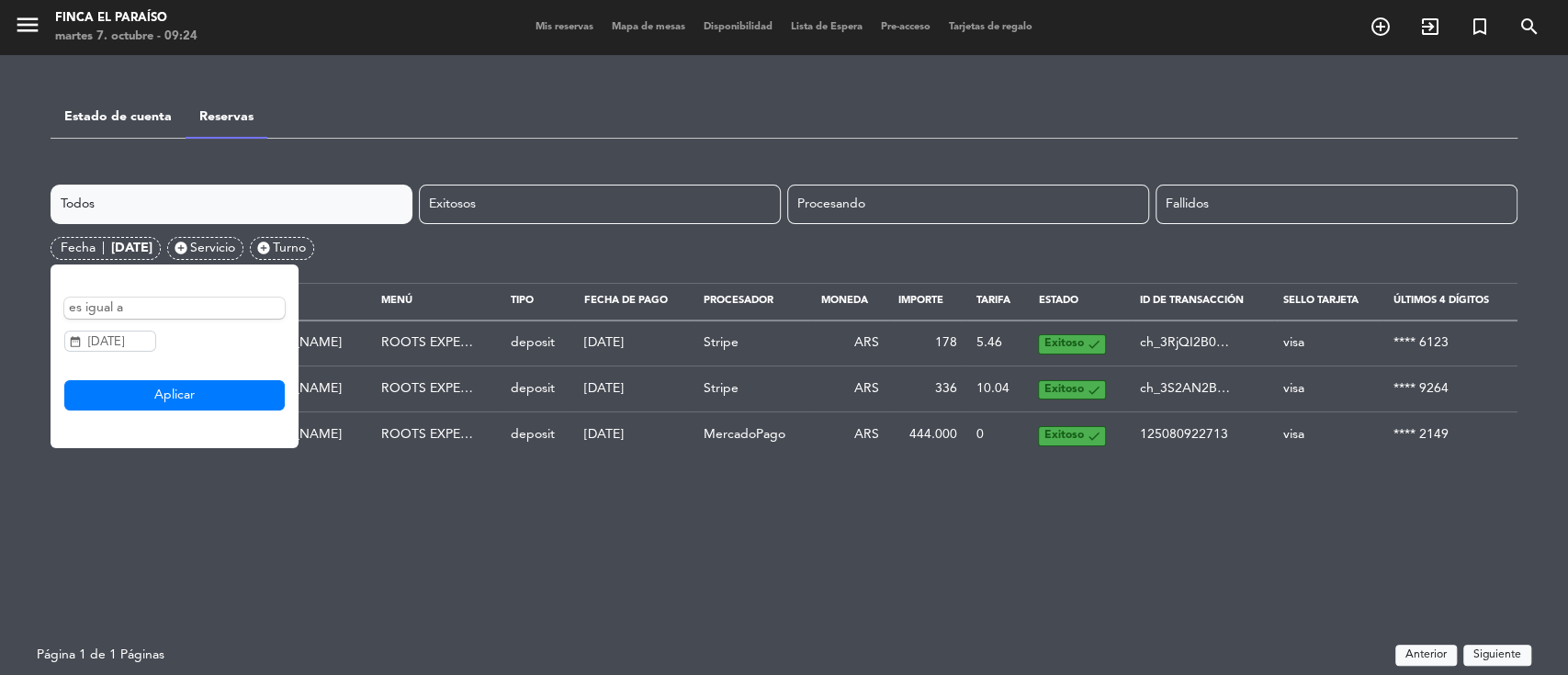
click at [1049, 476] on div "Todos Exitosos Procesando Fallidos Fecha | [DATE] es igual a date_range [DATE] …" at bounding box center [784, 411] width 1467 height 454
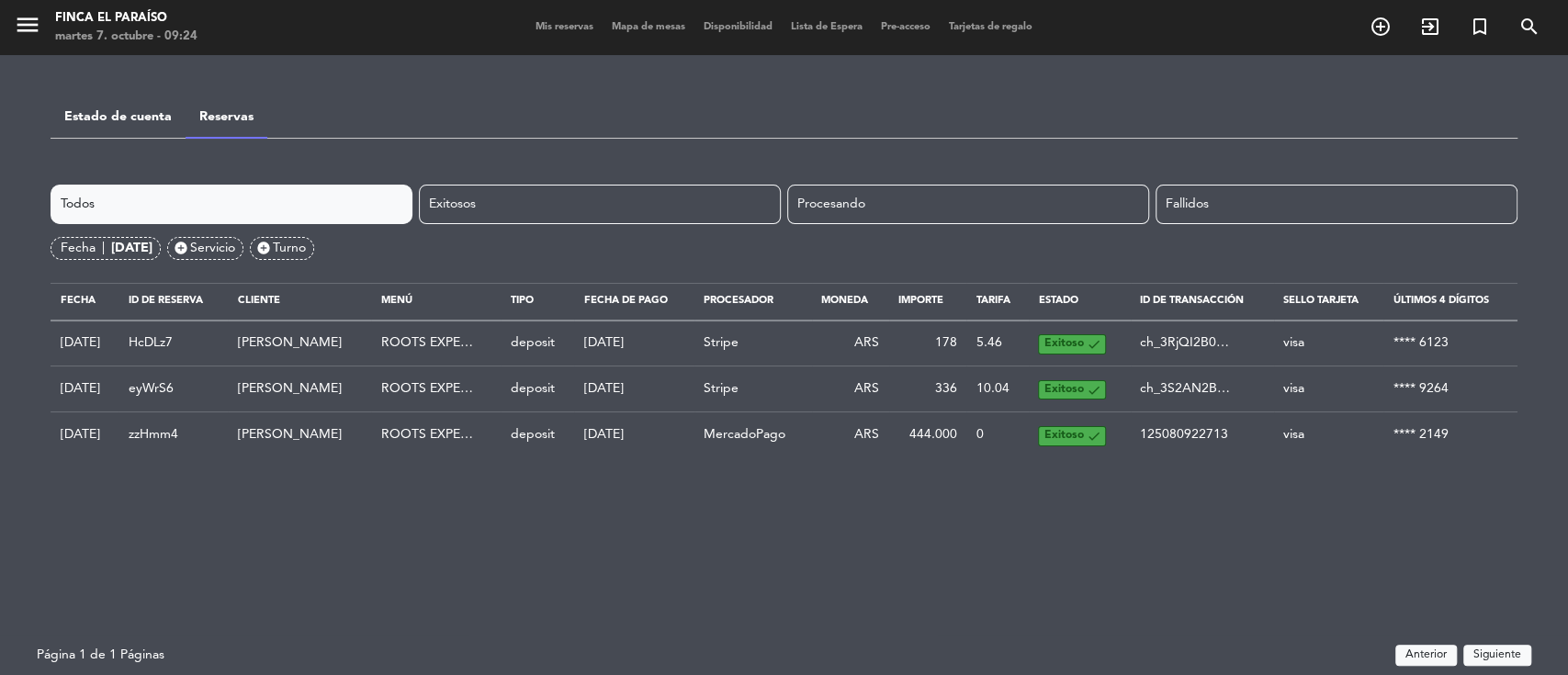
click at [116, 113] on link "Estado de cuenta" at bounding box center [118, 116] width 108 height 12
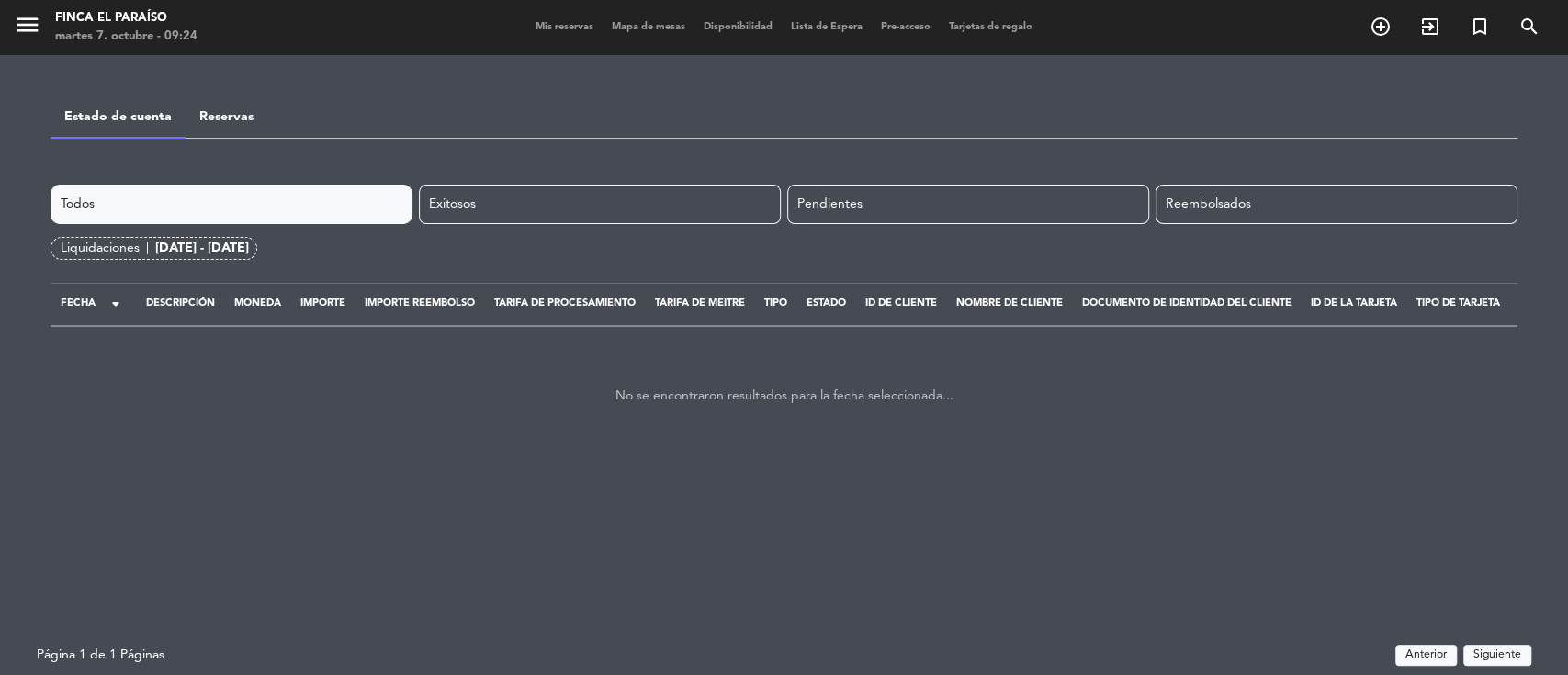
click at [552, 180] on div "menu Finca El Paraíso martes 7. octubre - 09:24 Mis reservas Mapa de mesas Disp…" at bounding box center [784, 337] width 1568 height 675
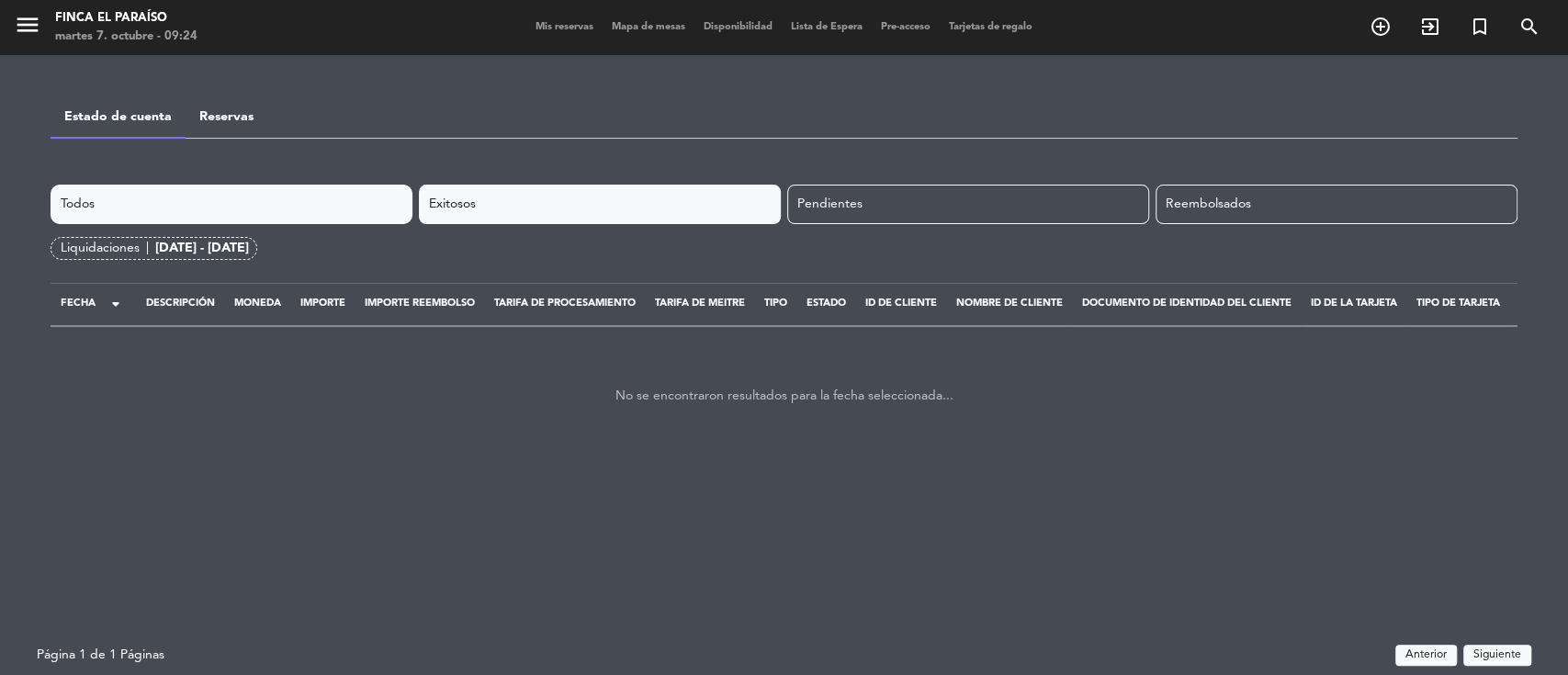
click at [632, 190] on div "Exitosos" at bounding box center [599, 204] width 362 height 39
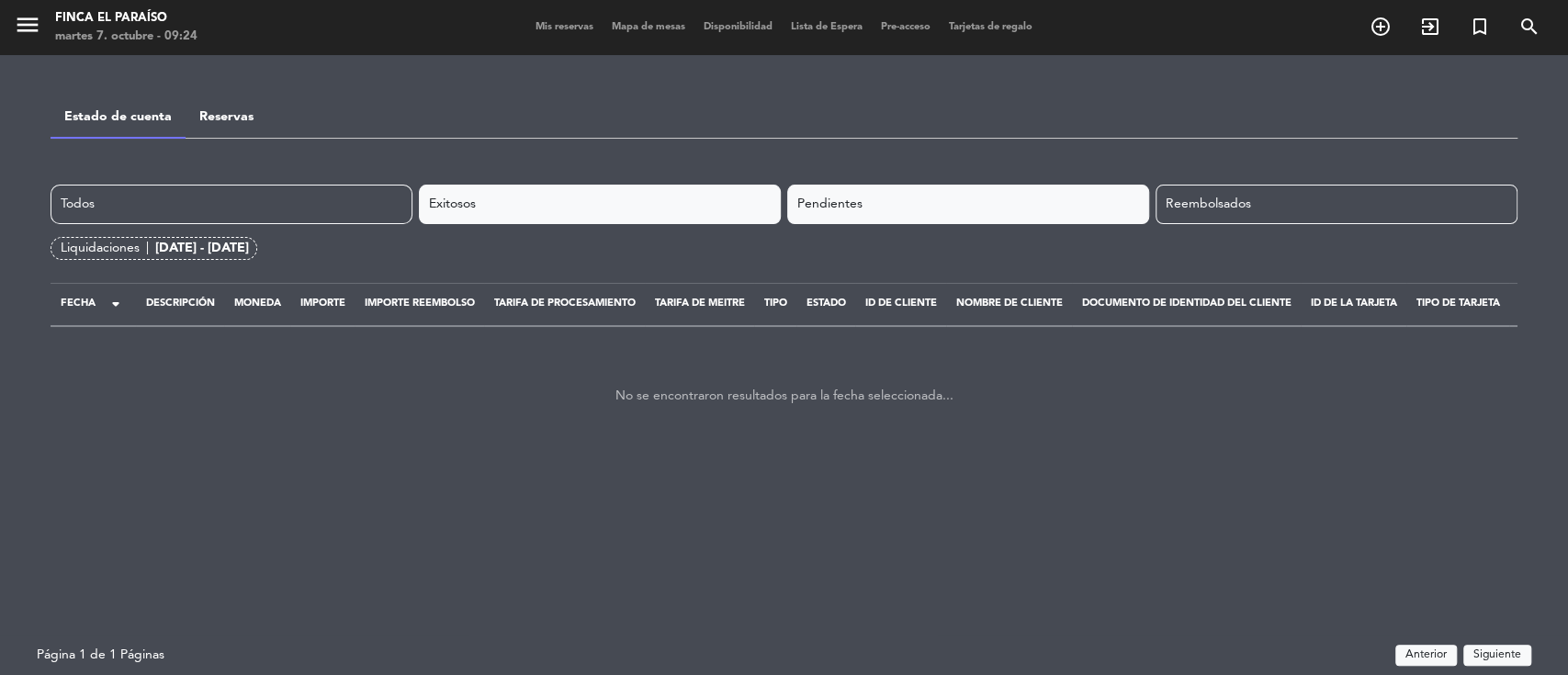
drag, startPoint x: 828, startPoint y: 195, endPoint x: 862, endPoint y: 198, distance: 34.1
click at [838, 198] on div "Pendientes" at bounding box center [968, 204] width 362 height 39
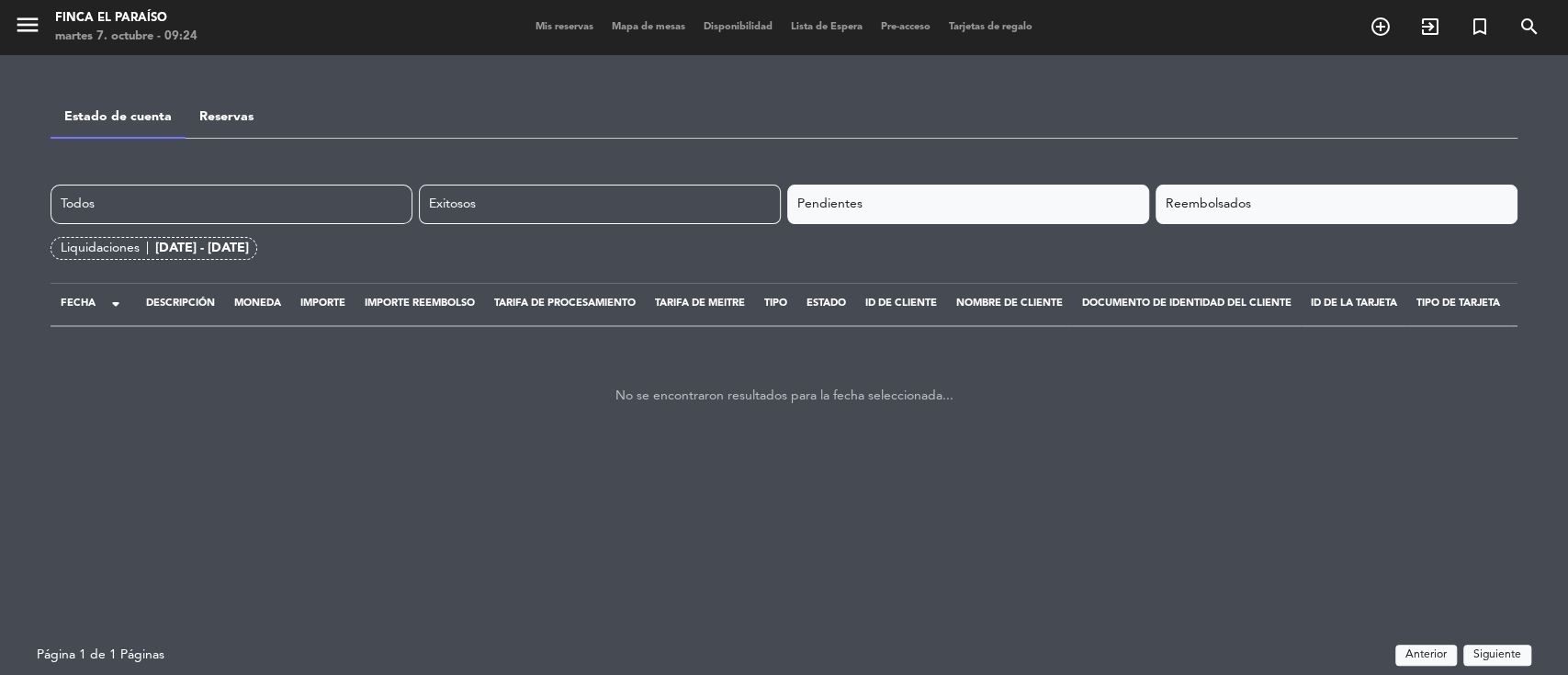
click at [1255, 212] on div "Reembolsados" at bounding box center [1336, 204] width 362 height 39
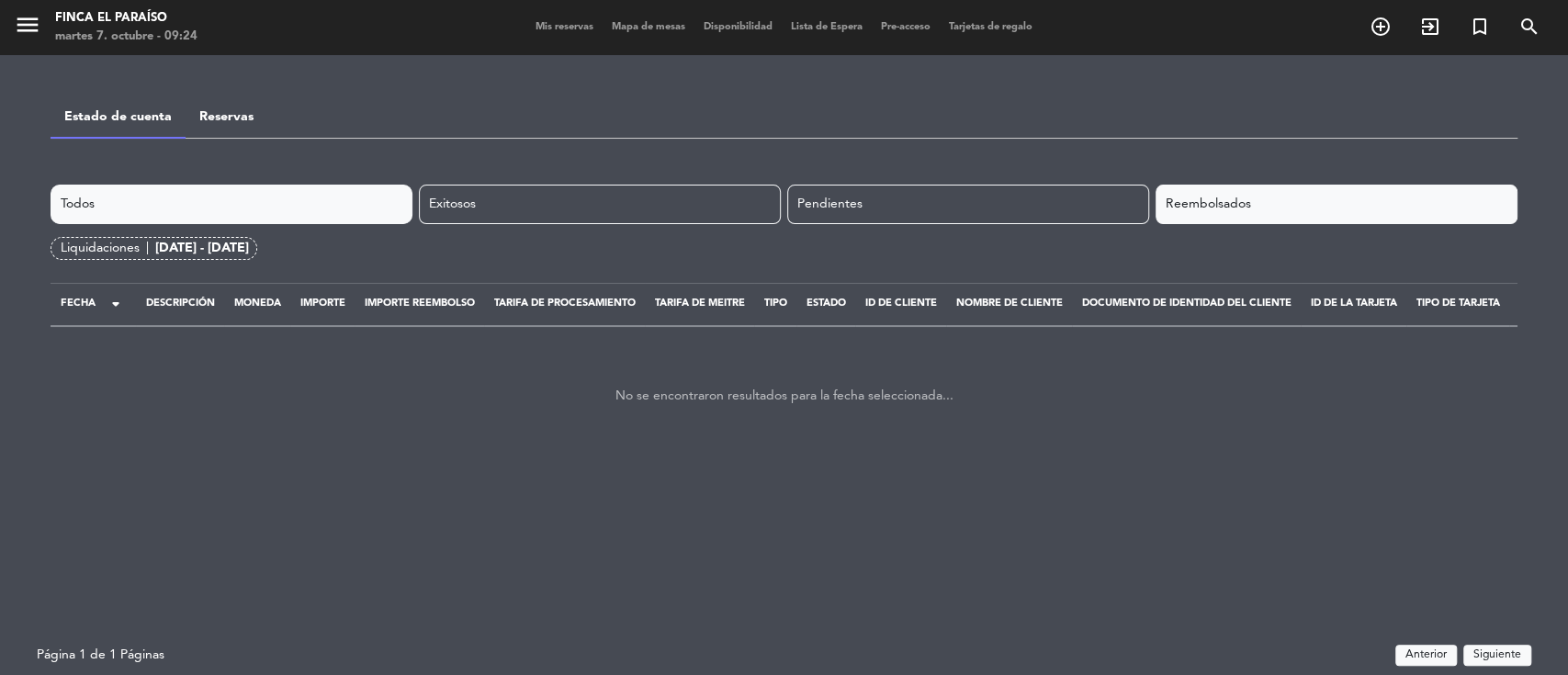
click at [265, 200] on div "Todos" at bounding box center [231, 204] width 362 height 39
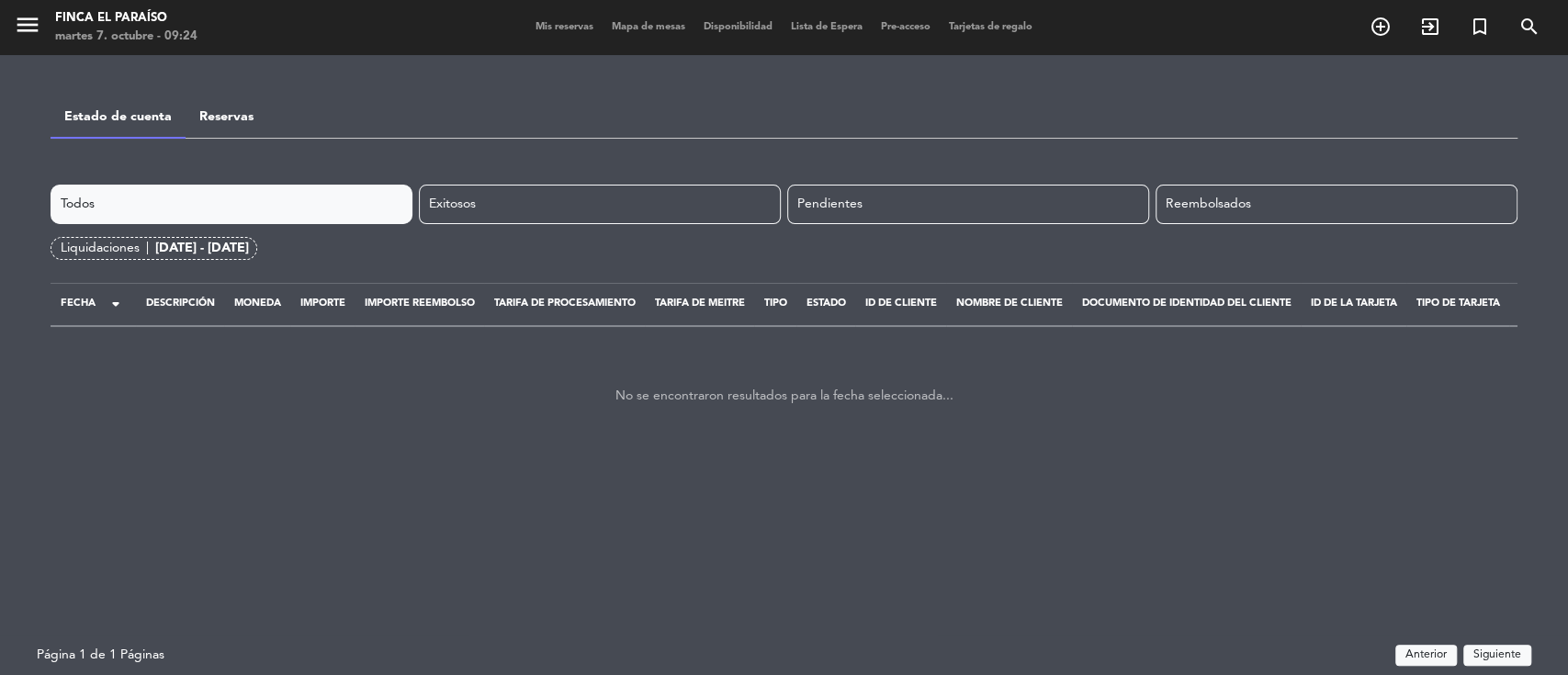
click at [208, 239] on div "[DATE] - [DATE]" at bounding box center [203, 249] width 94 height 21
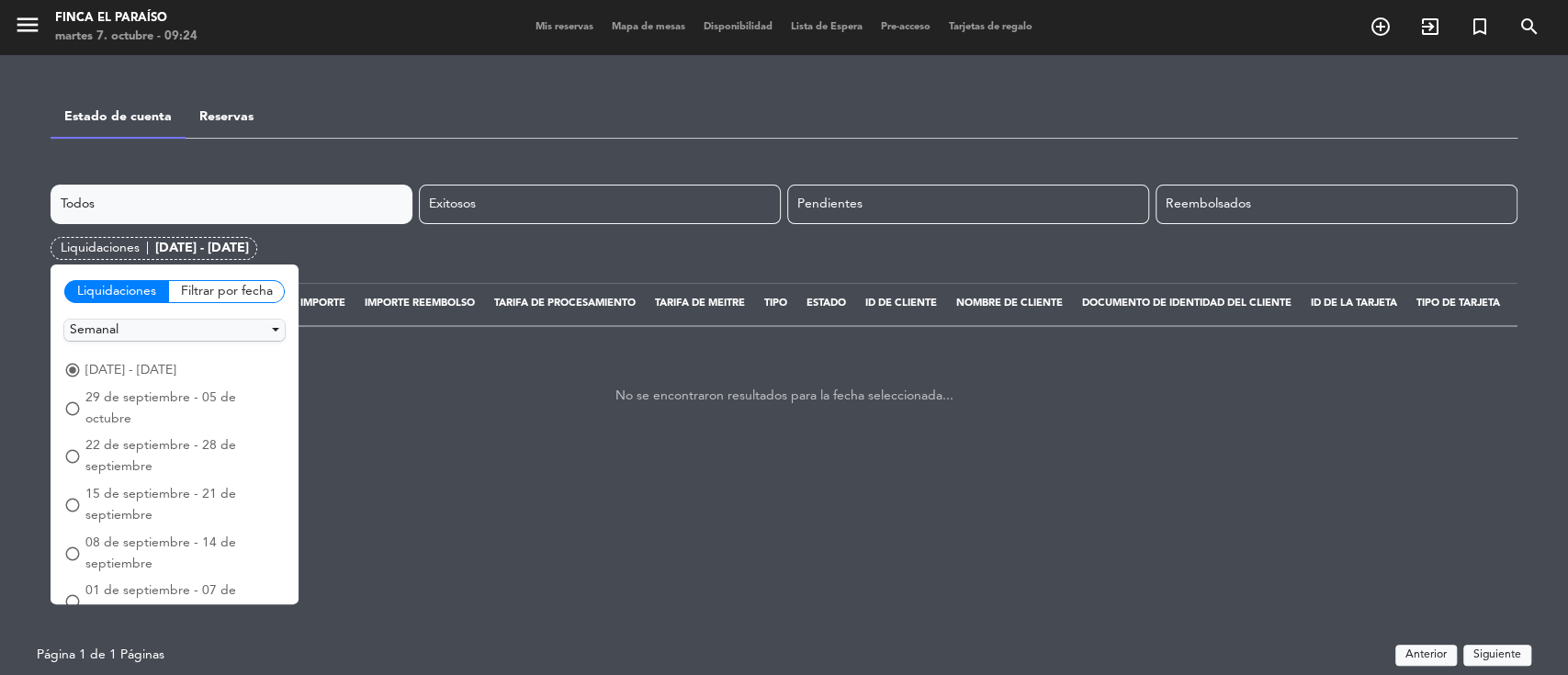
click at [79, 496] on span "radio_button_unchecked" at bounding box center [72, 504] width 16 height 16
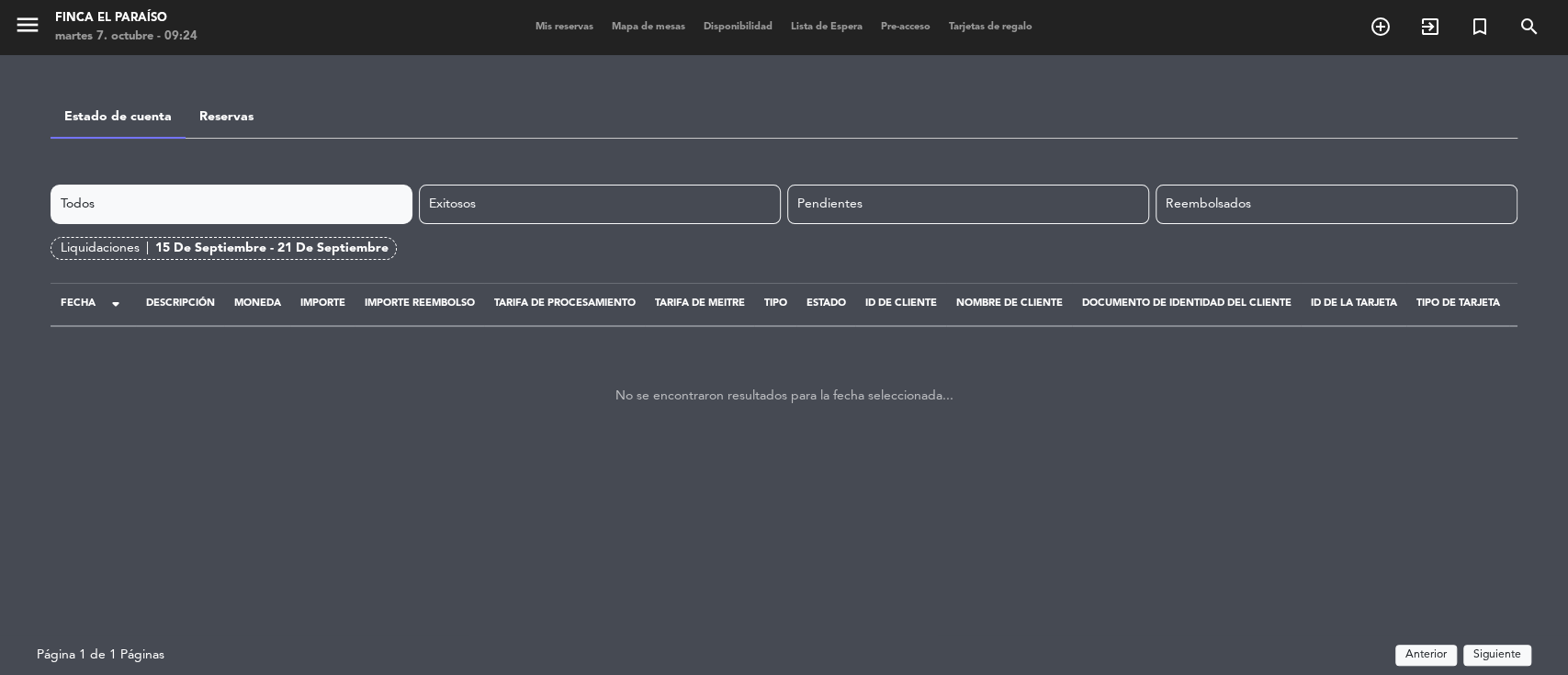
click at [228, 113] on link "Reservas" at bounding box center [227, 116] width 54 height 12
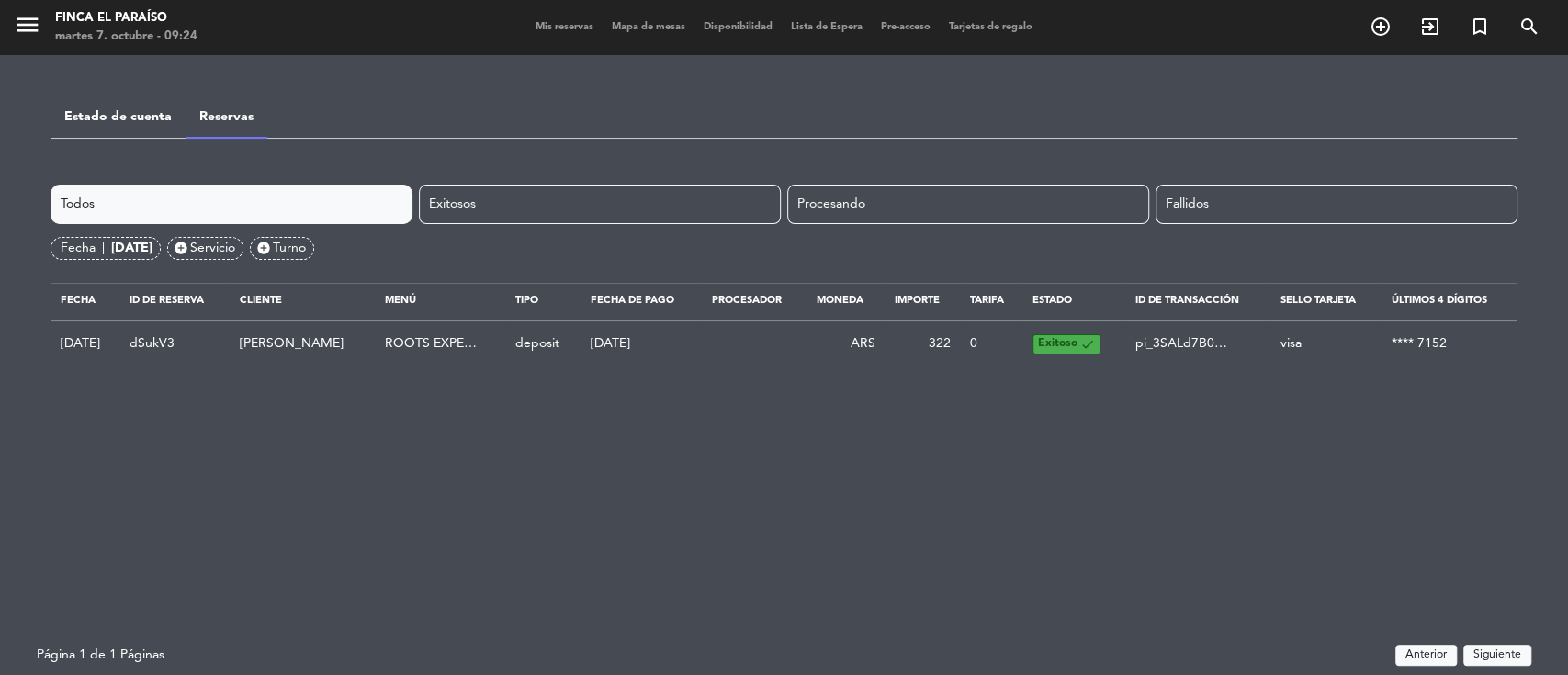
click at [145, 243] on div "[DATE]" at bounding box center [132, 249] width 41 height 21
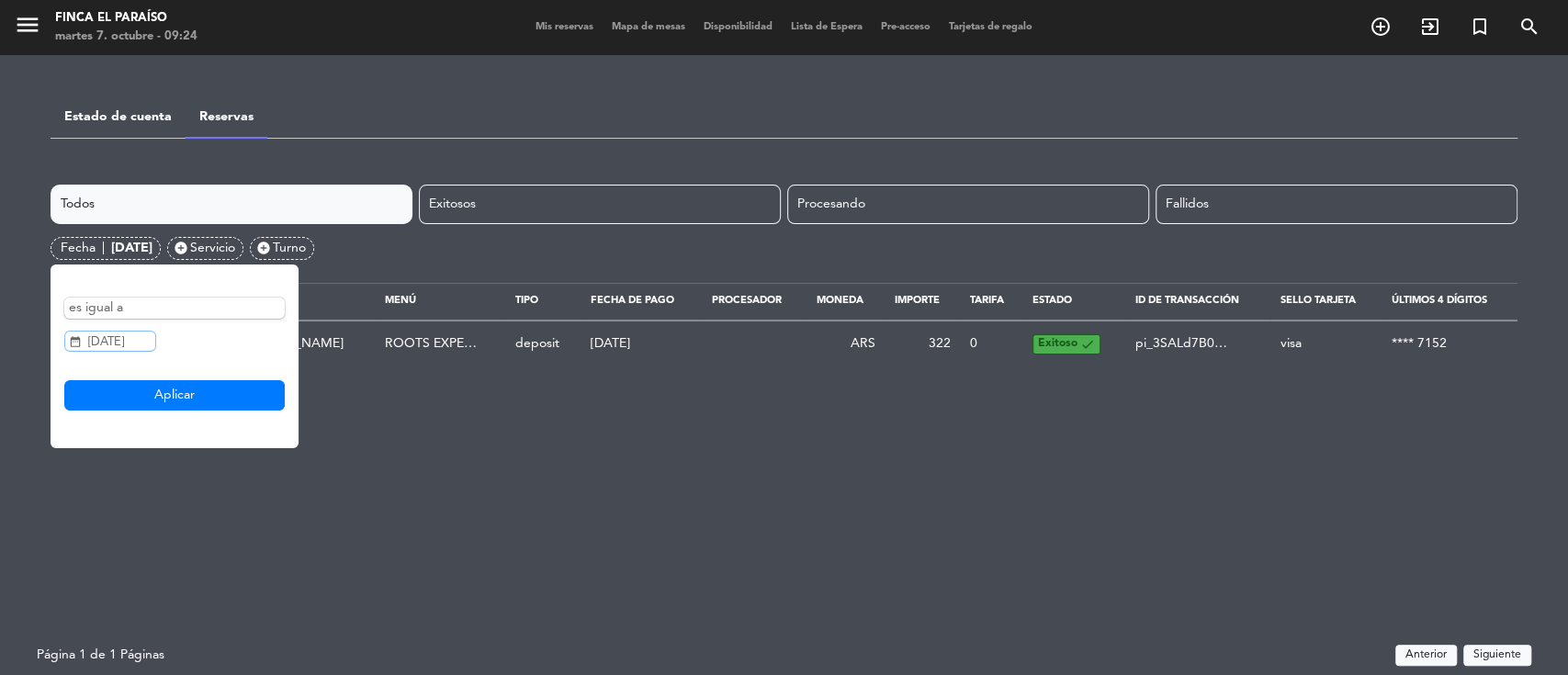
click at [120, 334] on input "[DATE]" at bounding box center [110, 341] width 92 height 21
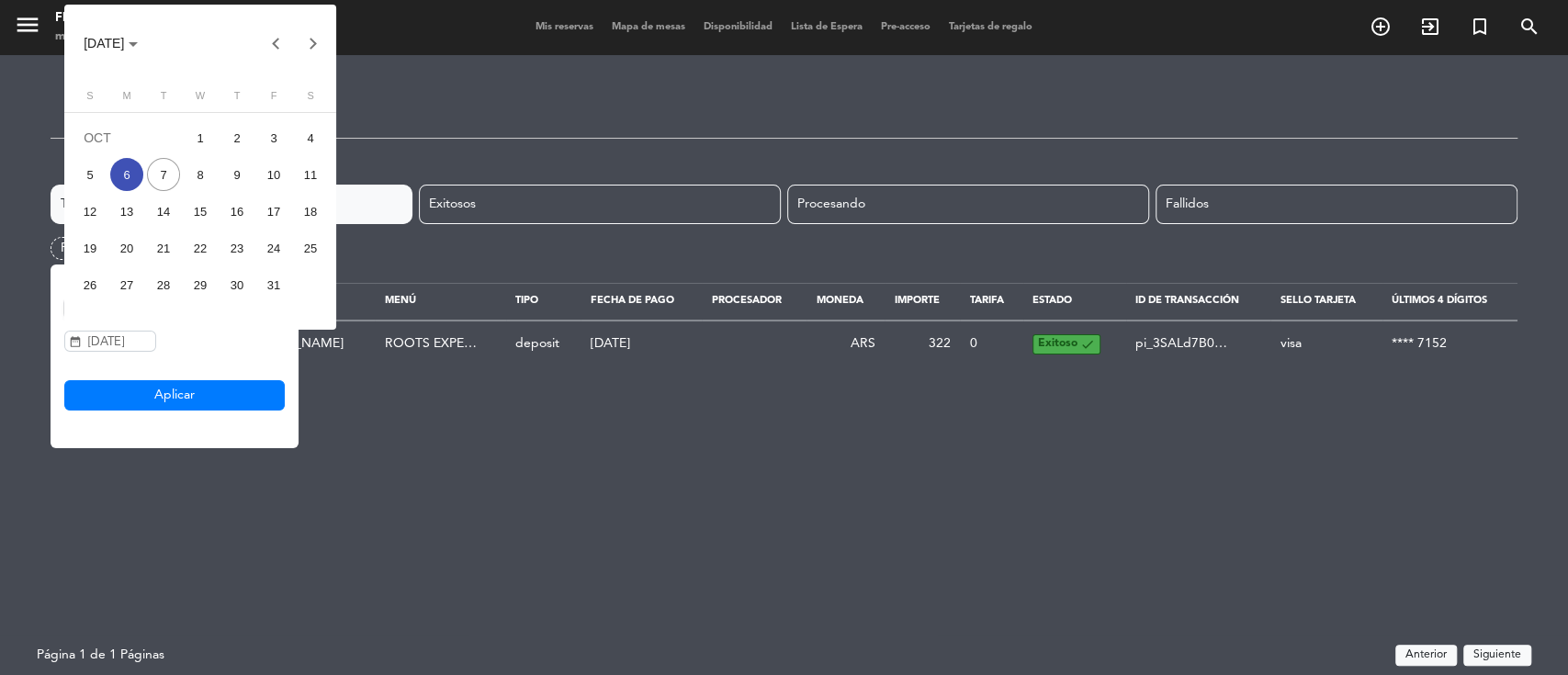
click at [272, 49] on button "Previous month" at bounding box center [277, 43] width 36 height 36
click at [129, 246] on div "15" at bounding box center [127, 248] width 33 height 33
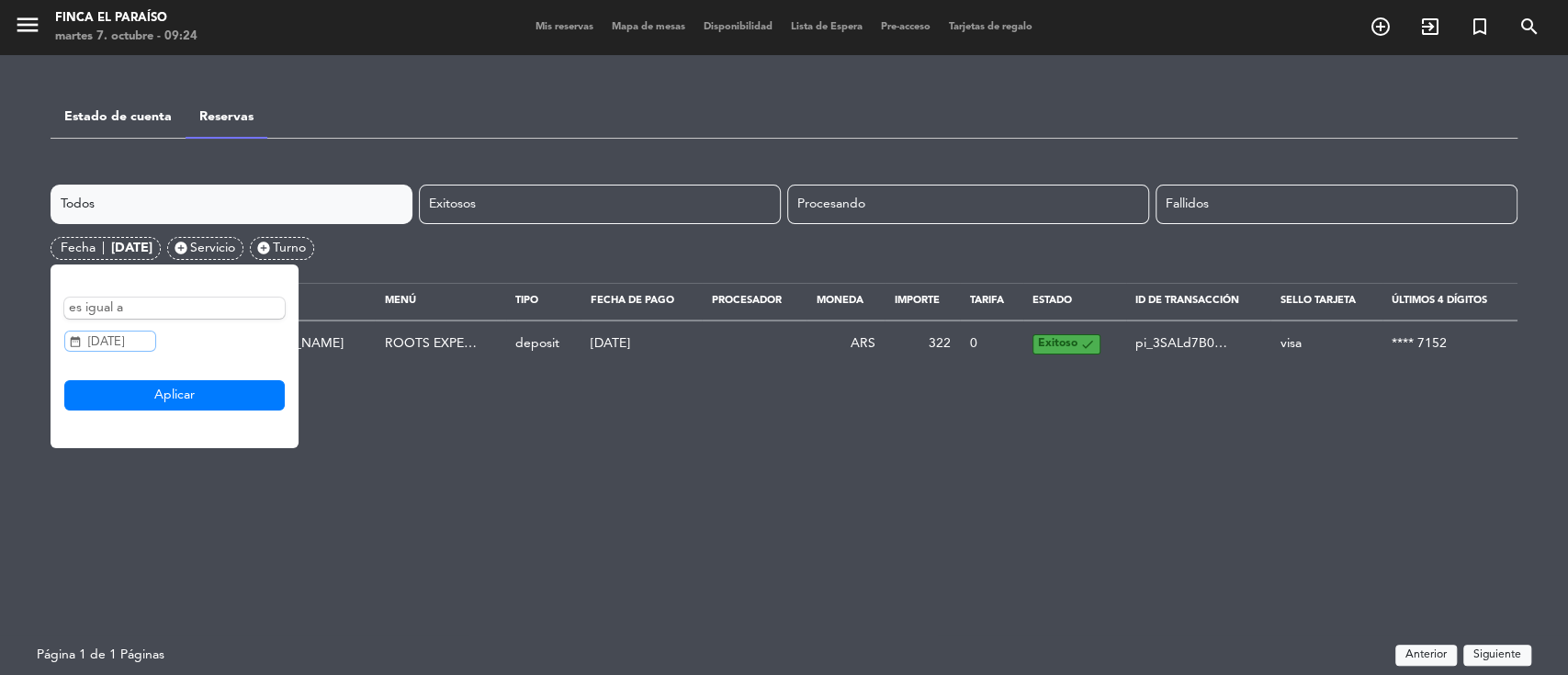
type input "[DATE]"
click at [160, 391] on button "Aplicar" at bounding box center [175, 396] width 221 height 32
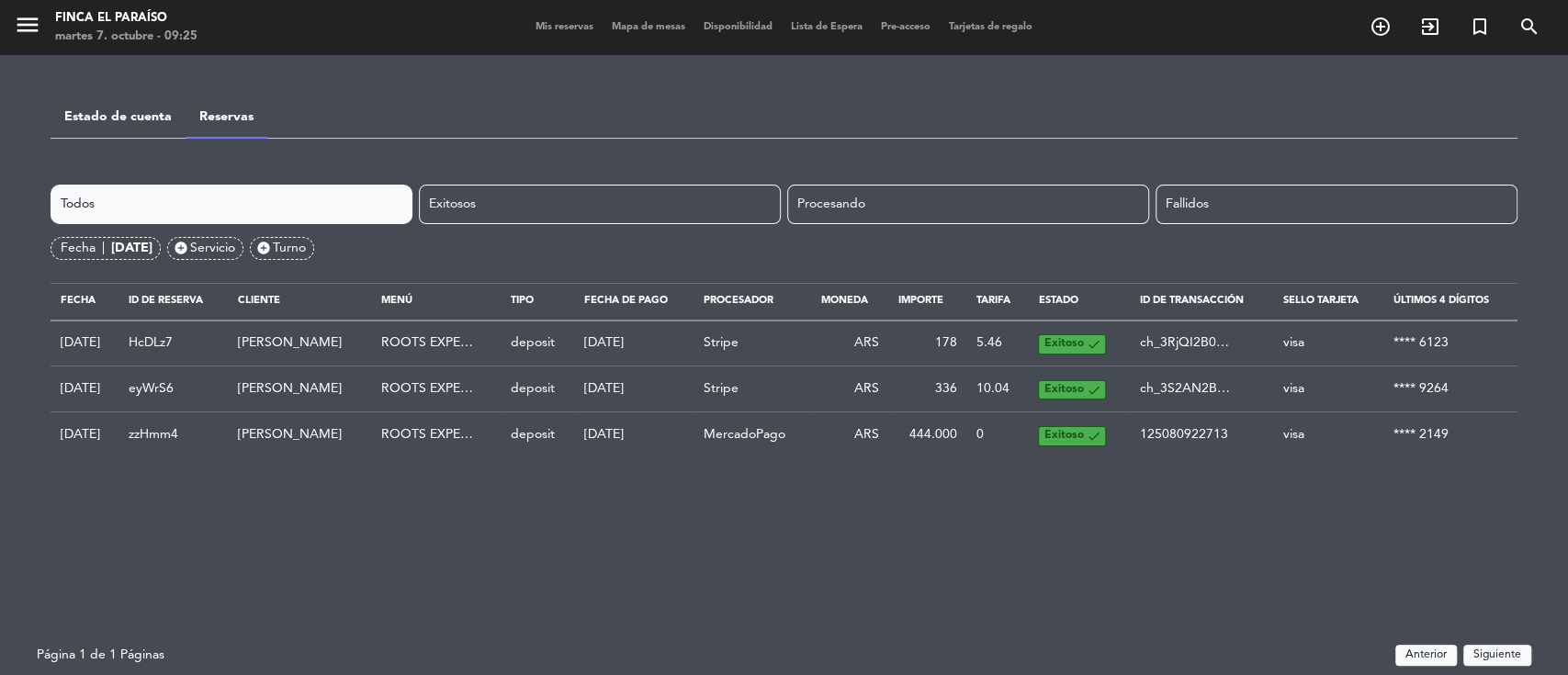
click at [135, 116] on link "Estado de cuenta" at bounding box center [118, 116] width 108 height 12
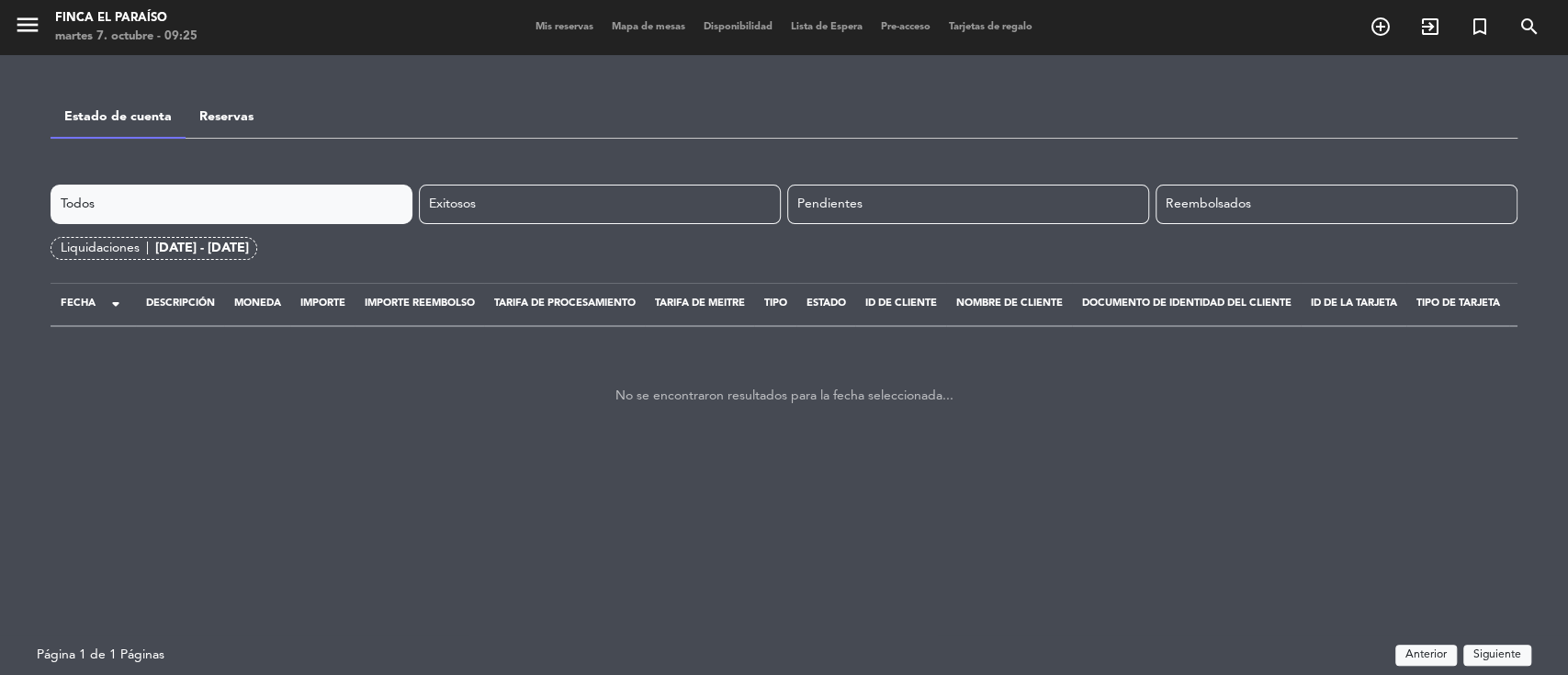
click at [144, 246] on div "Liquidaciones |" at bounding box center [108, 249] width 95 height 21
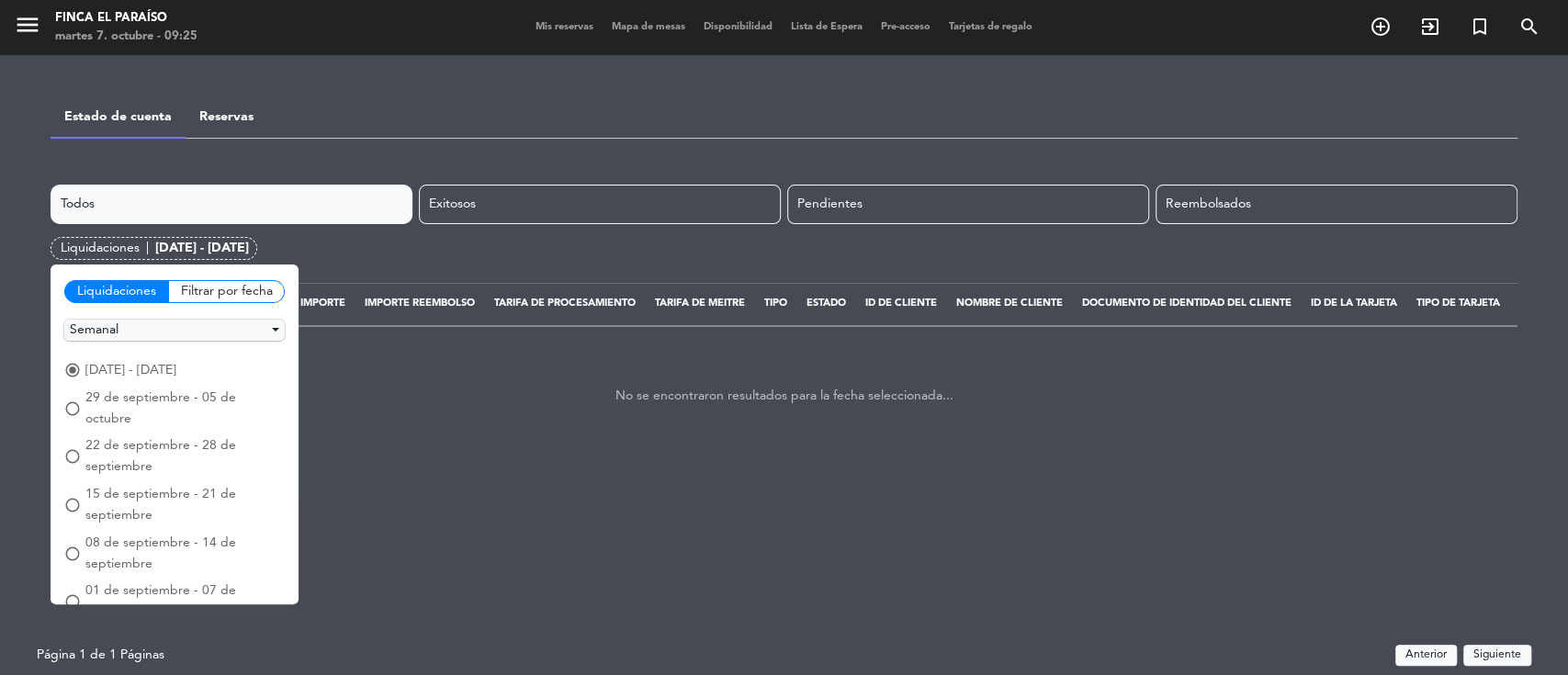
click at [102, 484] on span "15 de septiembre - 21 de septiembre" at bounding box center [185, 505] width 200 height 42
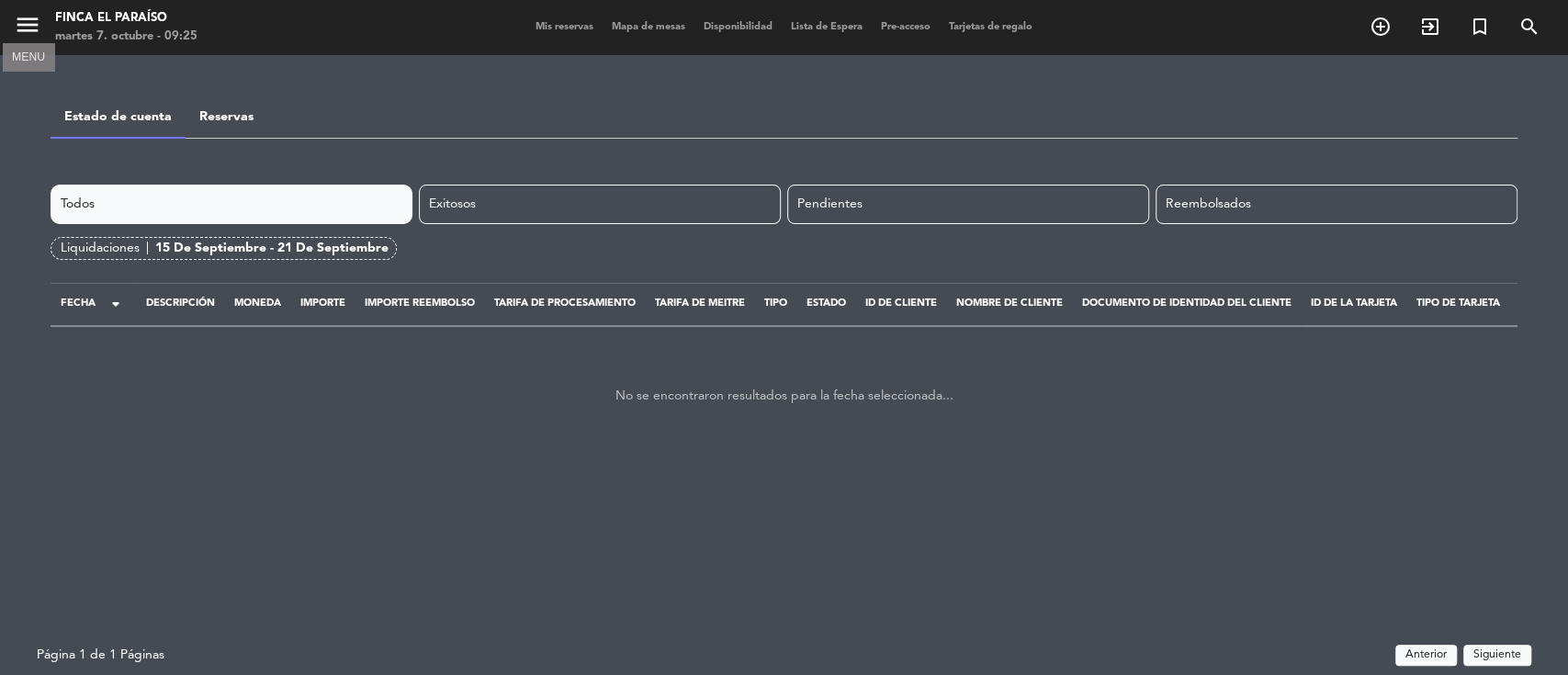
click at [24, 33] on icon "menu" at bounding box center [27, 24] width 28 height 28
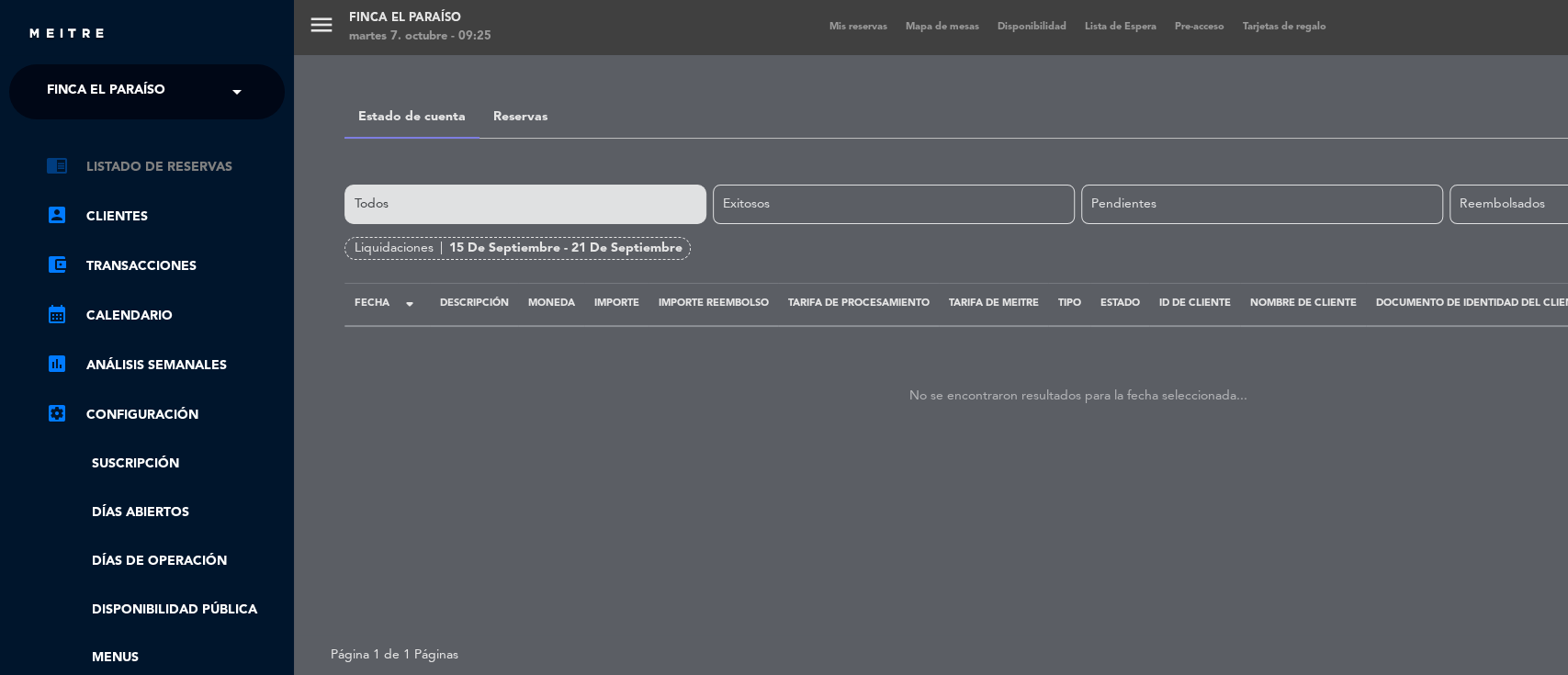
click at [183, 162] on link "chrome_reader_mode Listado de Reservas" at bounding box center [165, 167] width 239 height 22
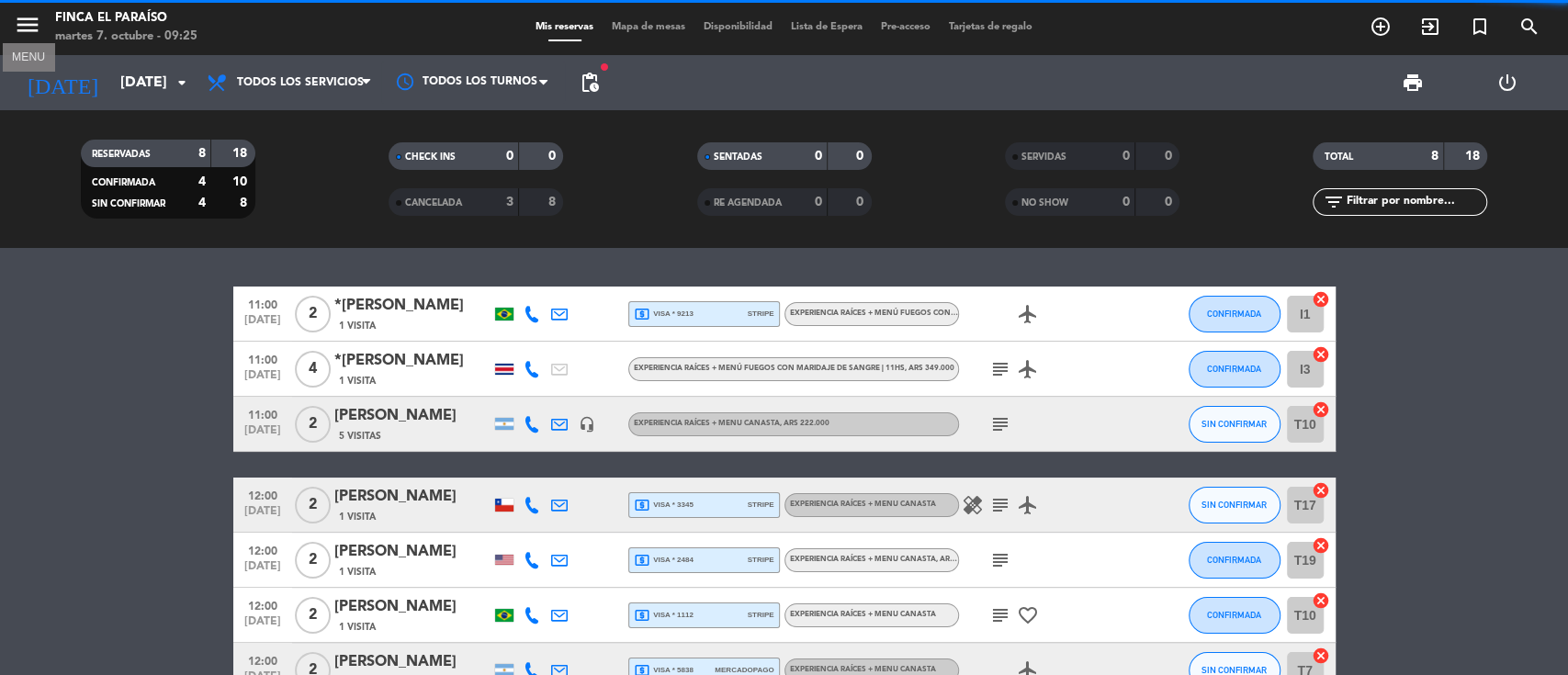
click at [29, 35] on icon "menu" at bounding box center [27, 24] width 28 height 28
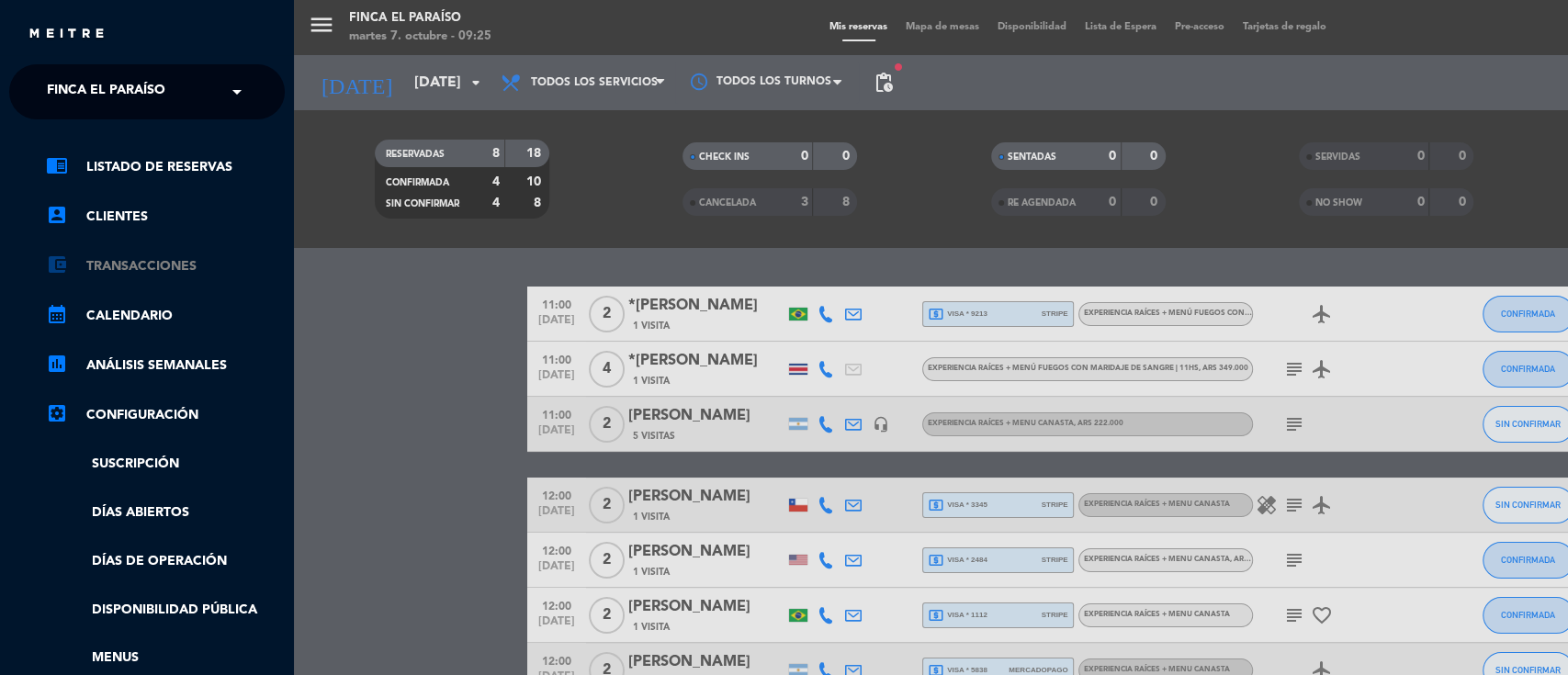
click at [103, 262] on link "account_balance_wallet Transacciones" at bounding box center [165, 266] width 239 height 22
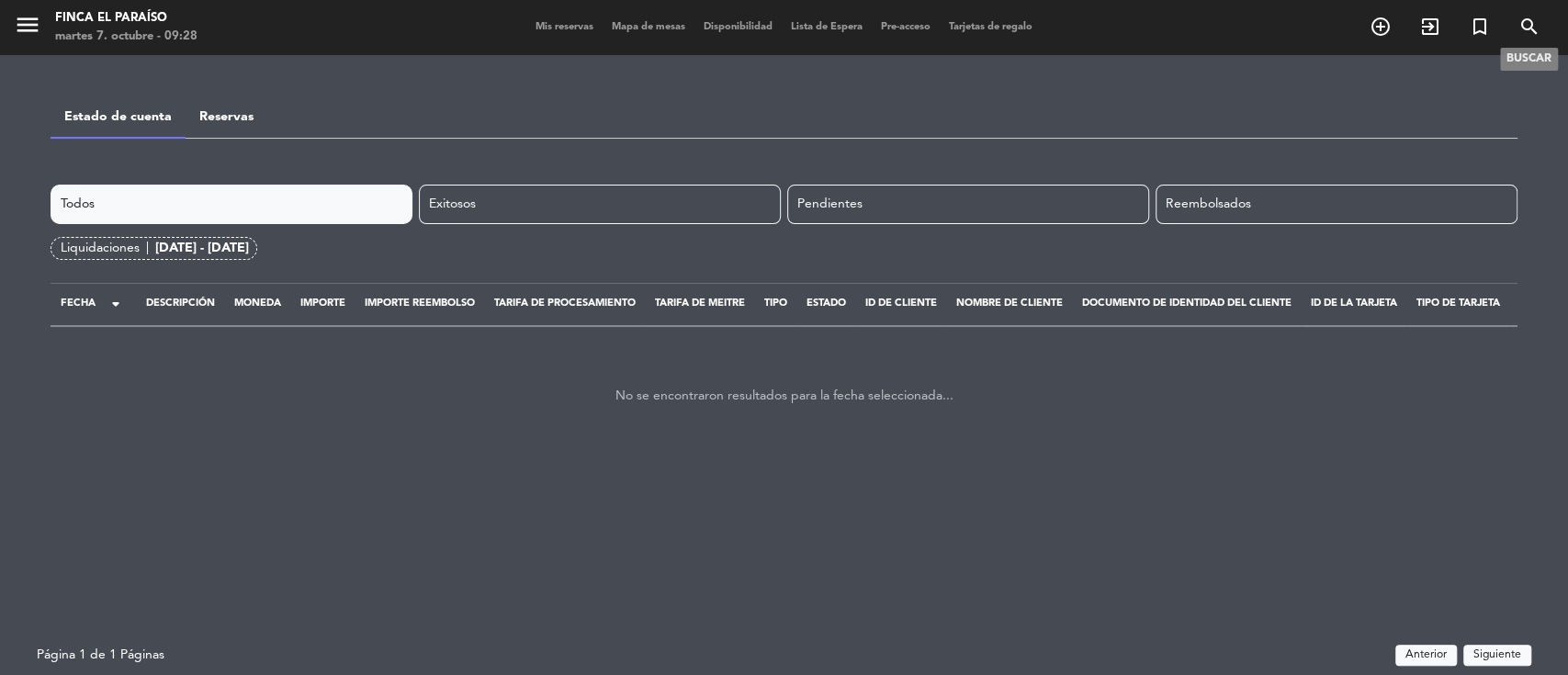
click at [1508, 29] on span "search" at bounding box center [1530, 26] width 50 height 32
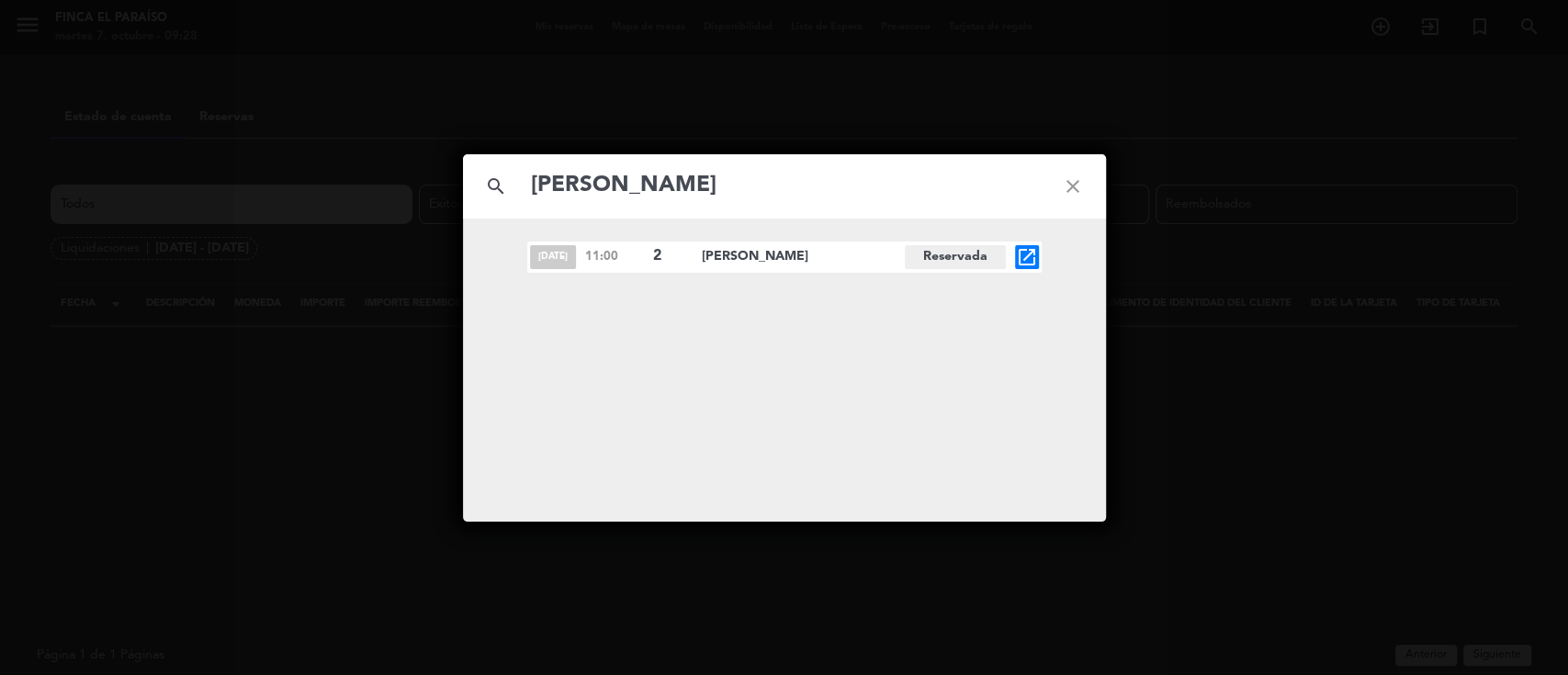
type input "[PERSON_NAME]"
click at [1022, 263] on icon "open_in_new" at bounding box center [1026, 256] width 22 height 22
